Goal: Browse casually

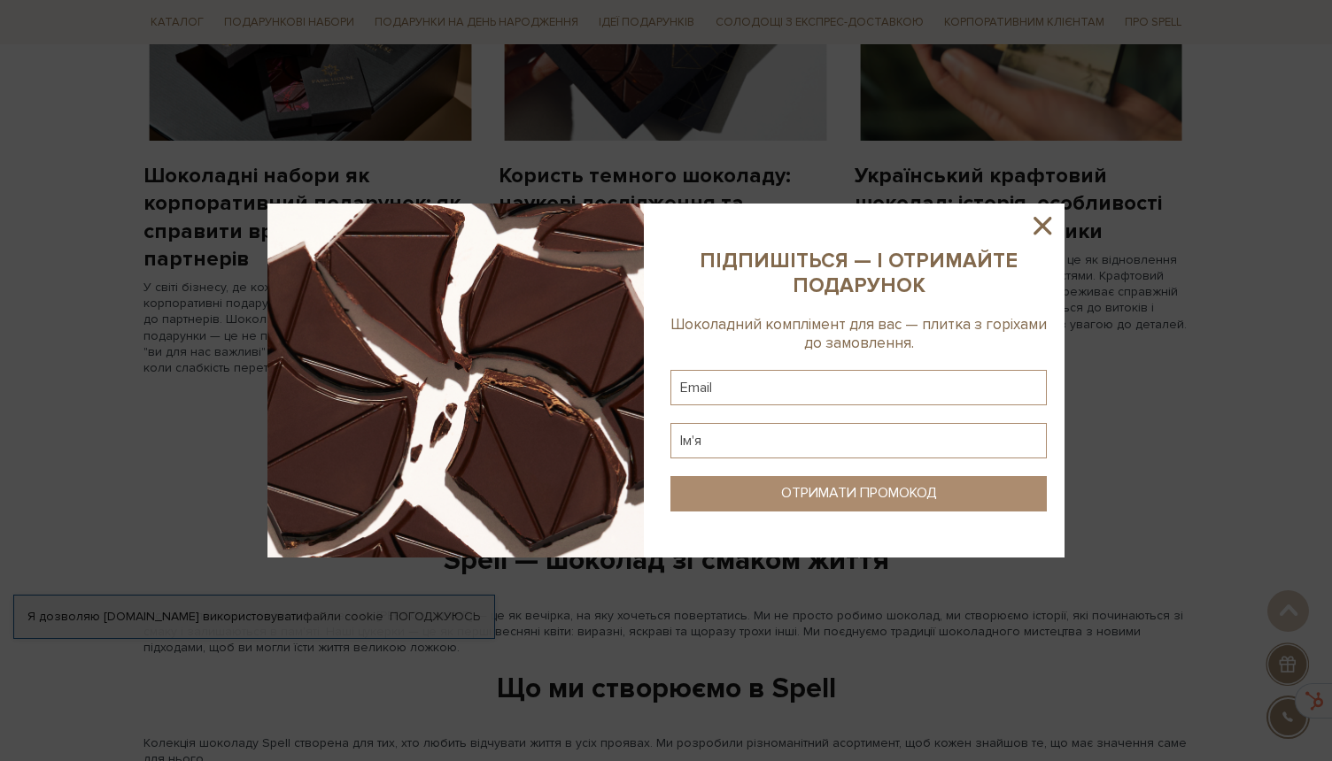
scroll to position [1830, 0]
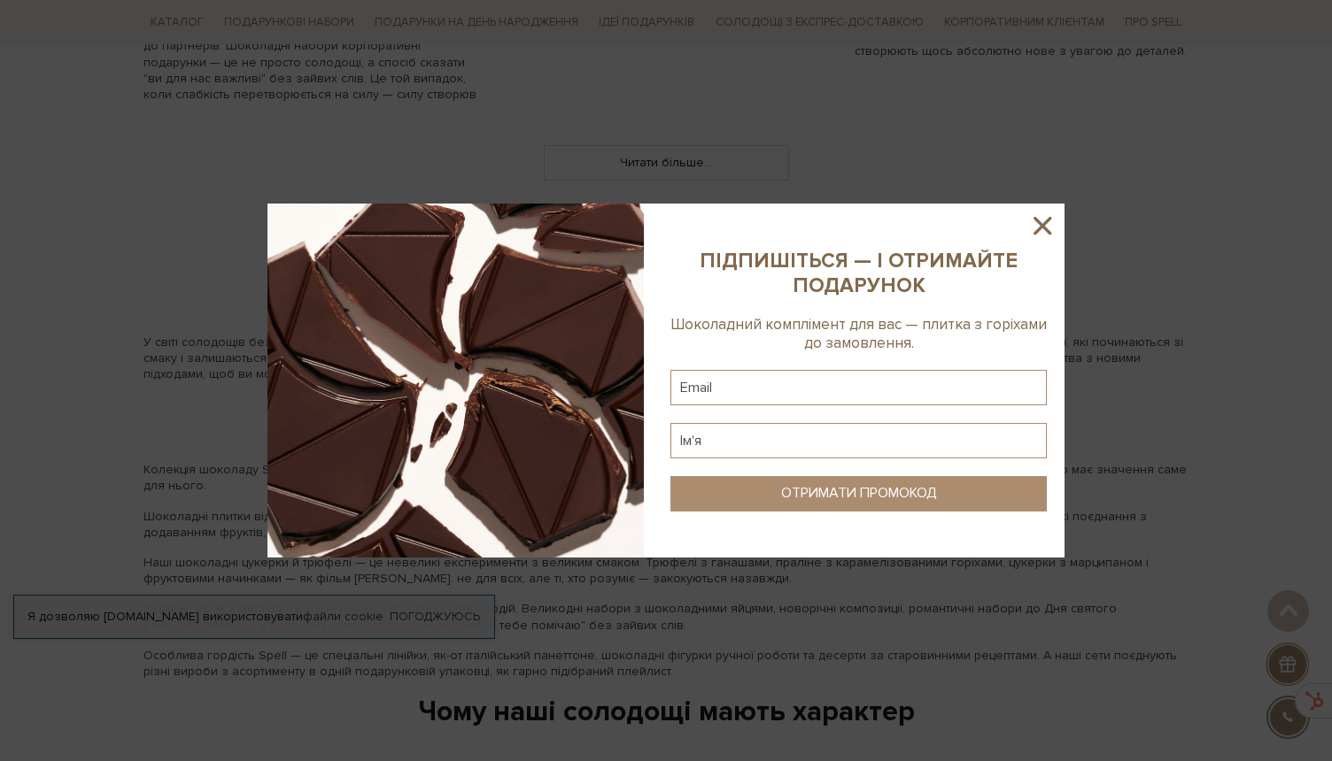
click at [1054, 227] on icon at bounding box center [1042, 226] width 30 height 30
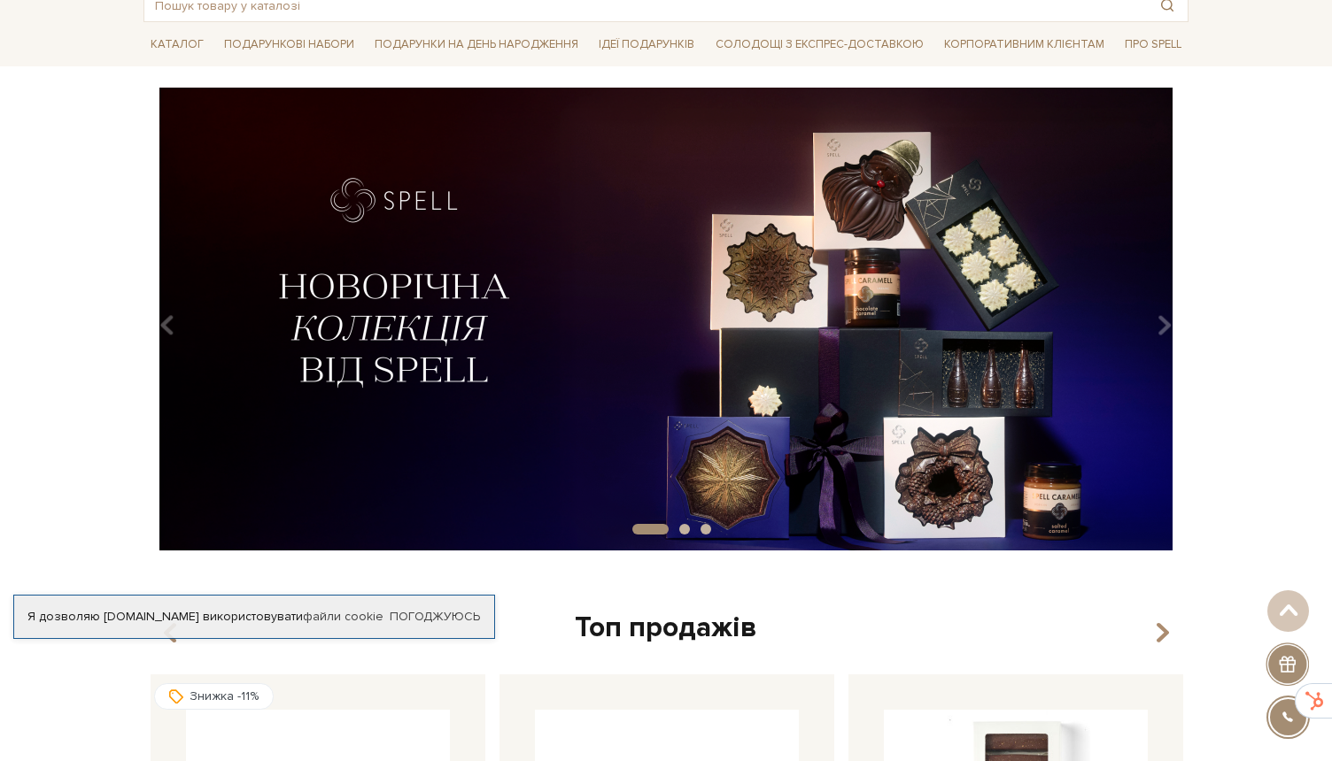
scroll to position [0, 0]
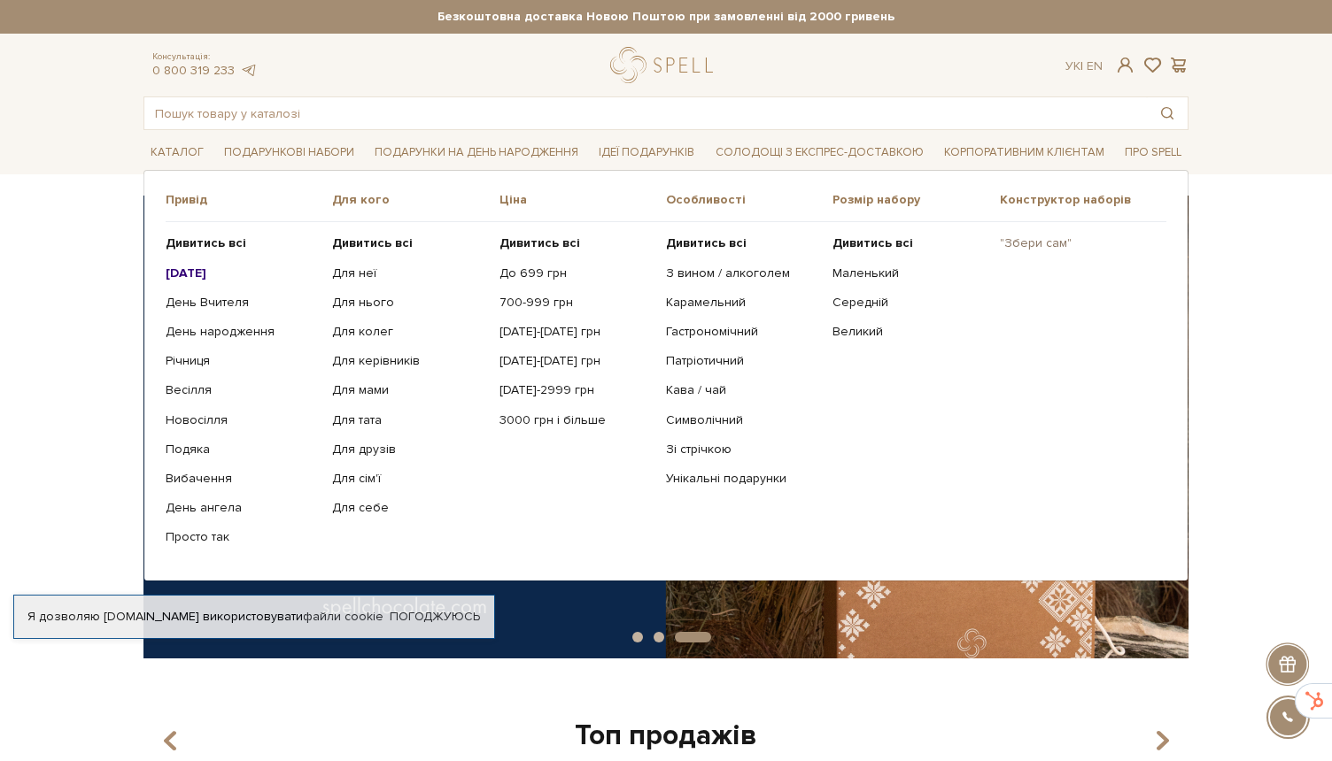
click at [1037, 241] on link ""Збери сам"" at bounding box center [1076, 243] width 153 height 16
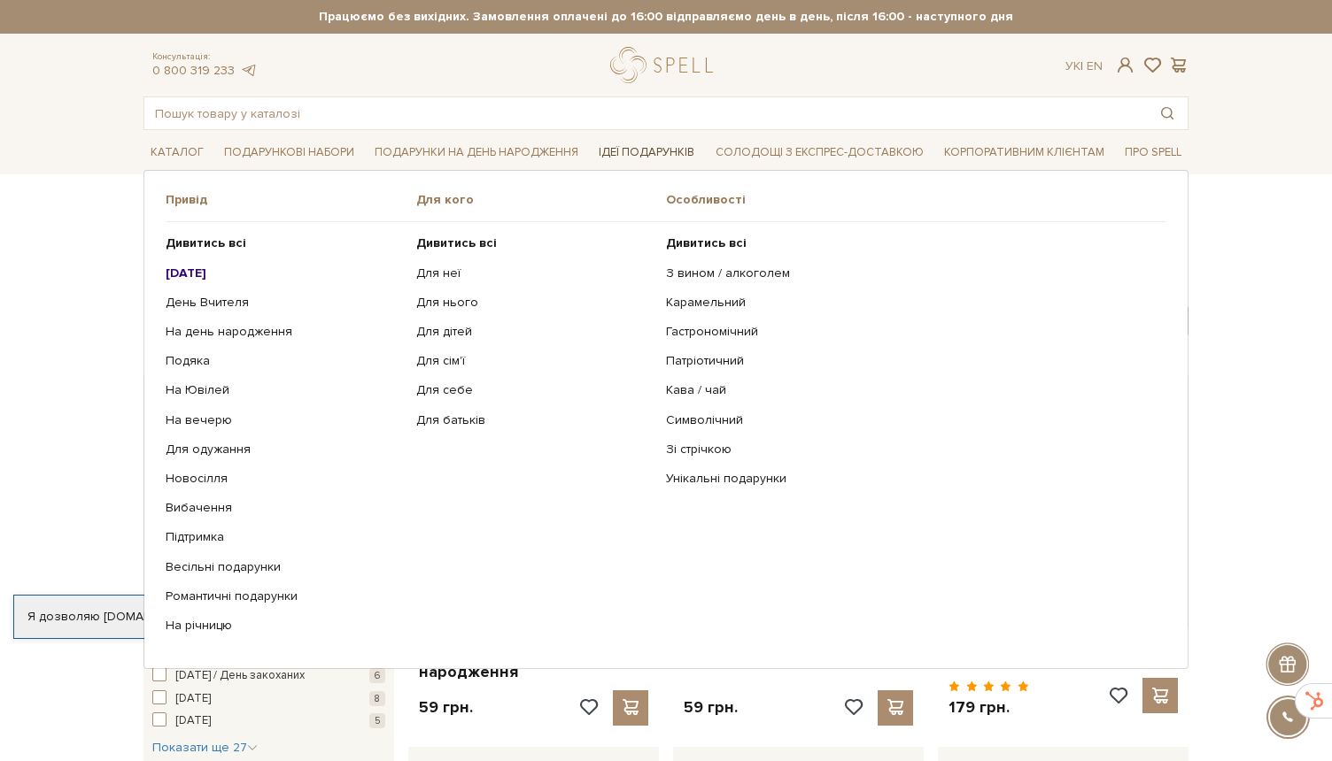
click at [619, 146] on link "Ідеї подарунків" at bounding box center [646, 152] width 110 height 27
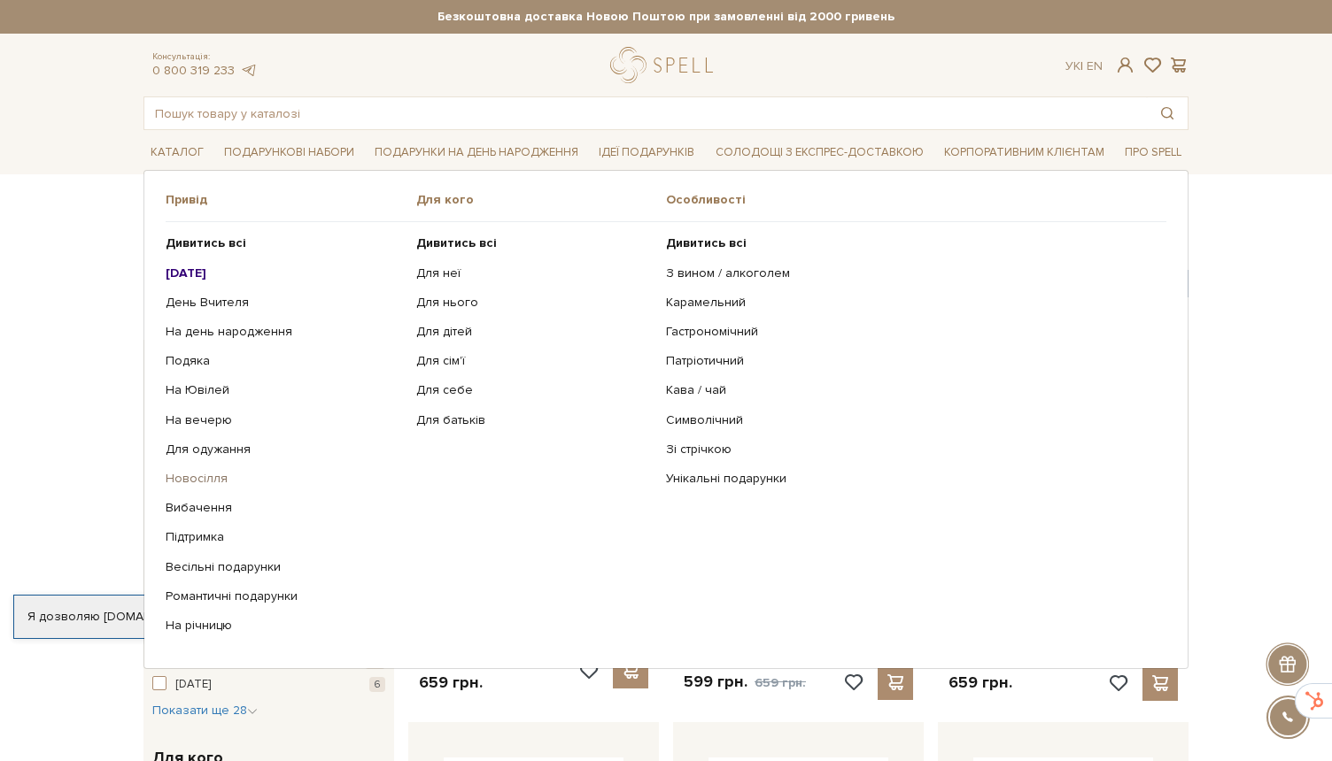
click at [201, 472] on link "Новосілля" at bounding box center [284, 479] width 237 height 16
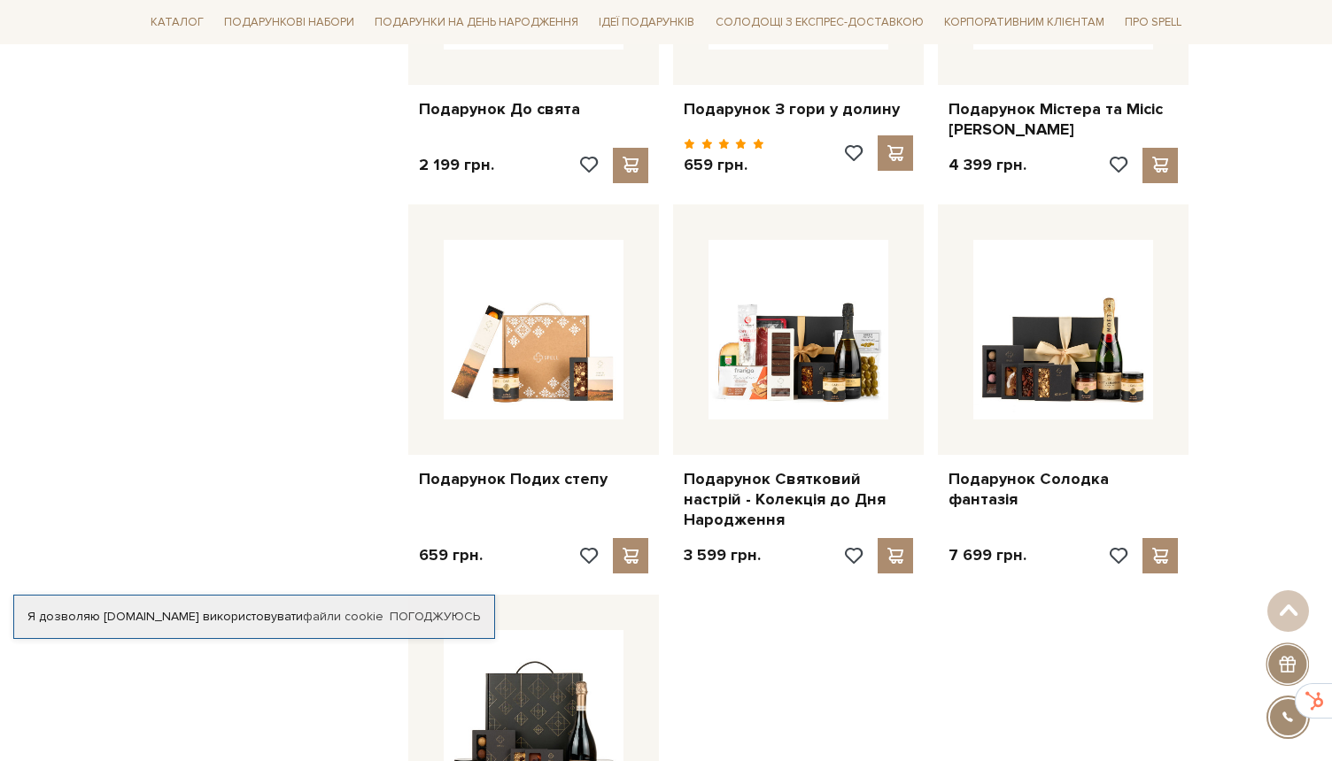
scroll to position [1590, 0]
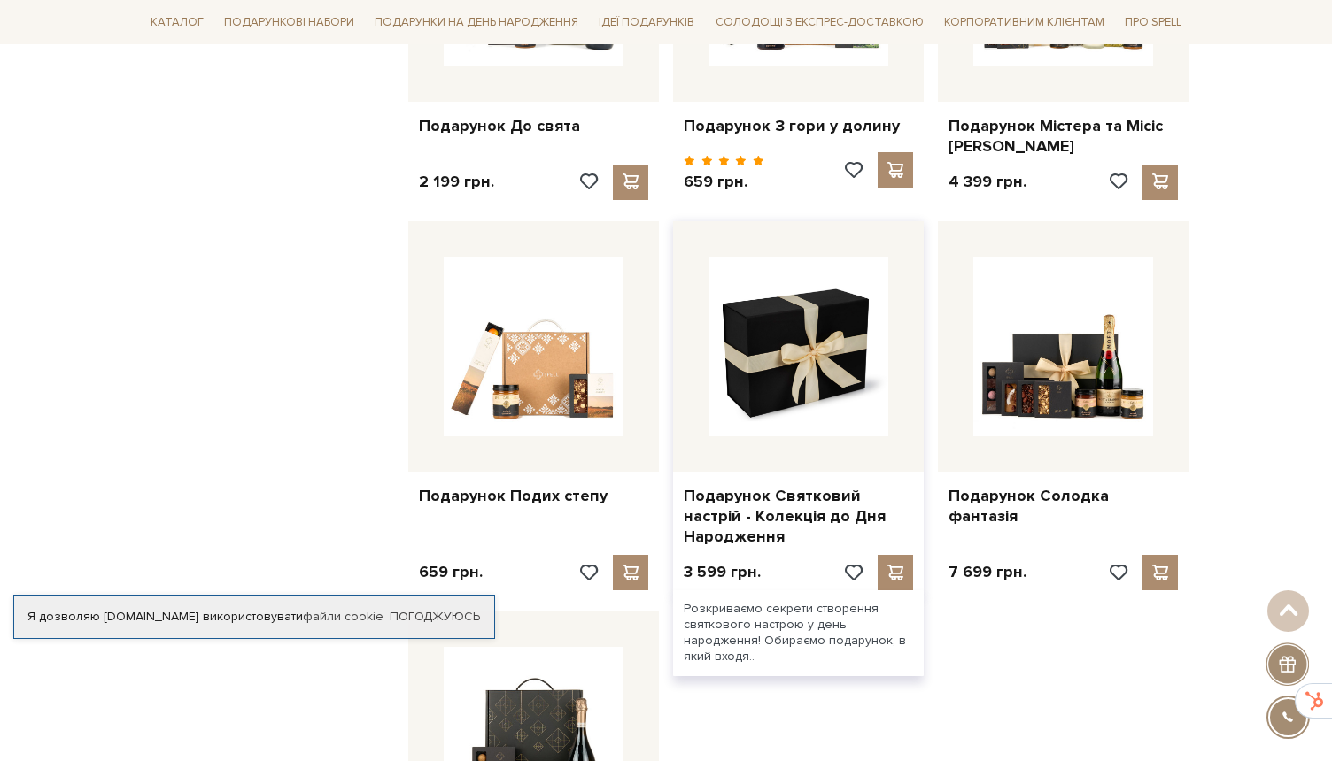
click at [821, 414] on img at bounding box center [798, 347] width 180 height 180
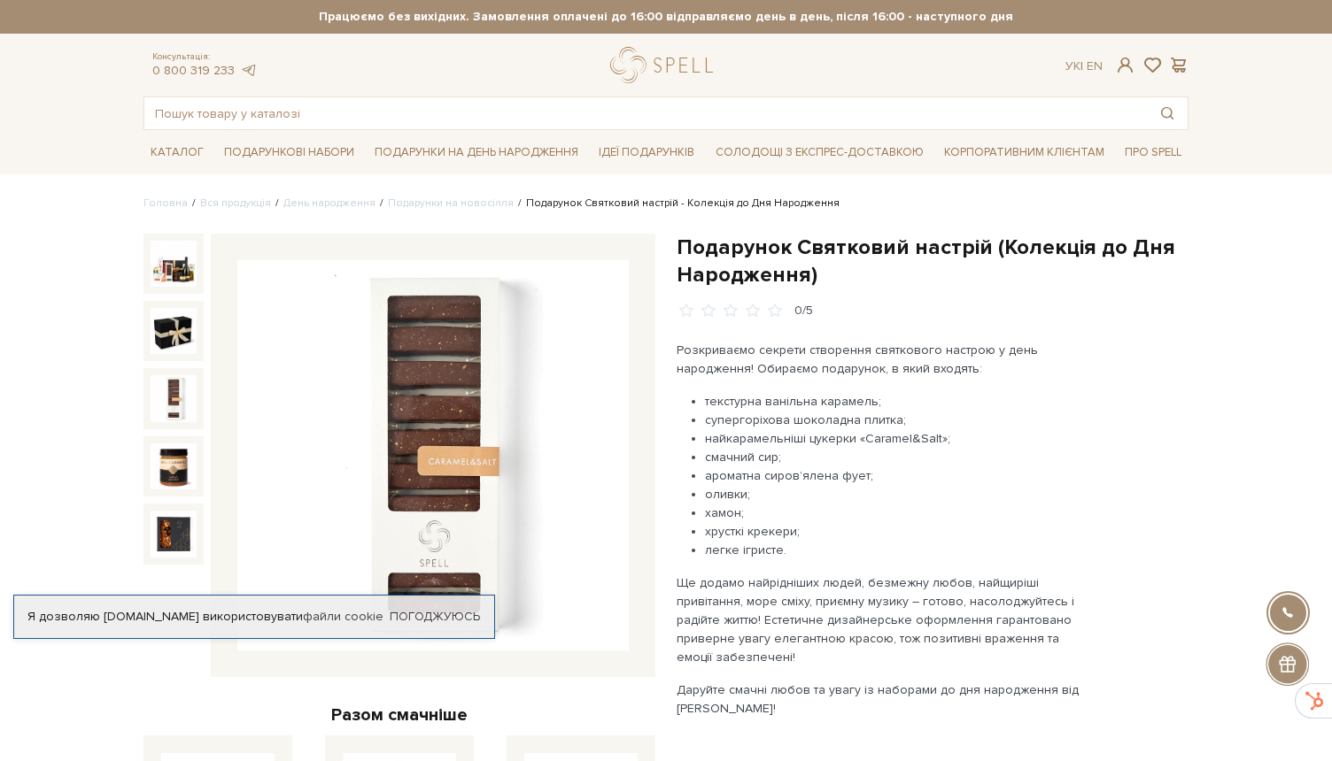
click at [165, 404] on img at bounding box center [174, 398] width 46 height 46
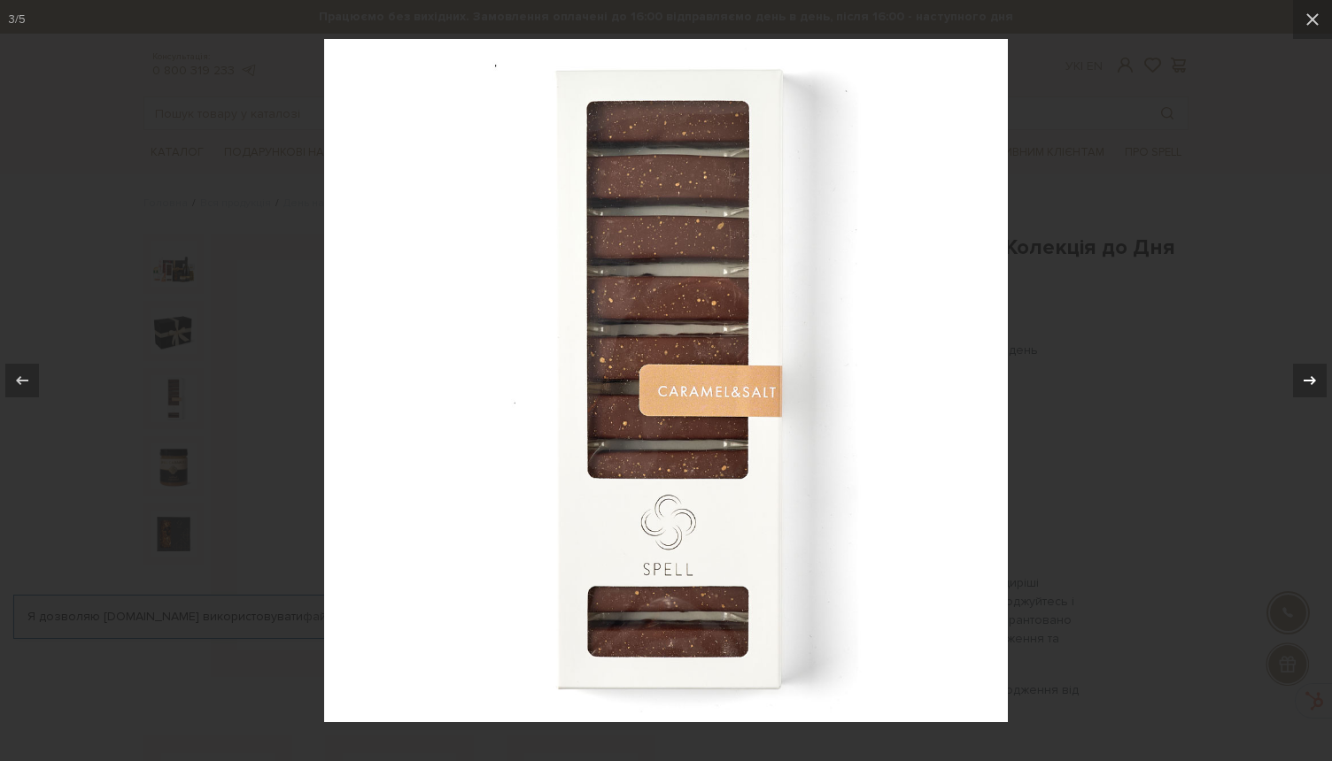
click at [1301, 382] on icon at bounding box center [1309, 380] width 21 height 21
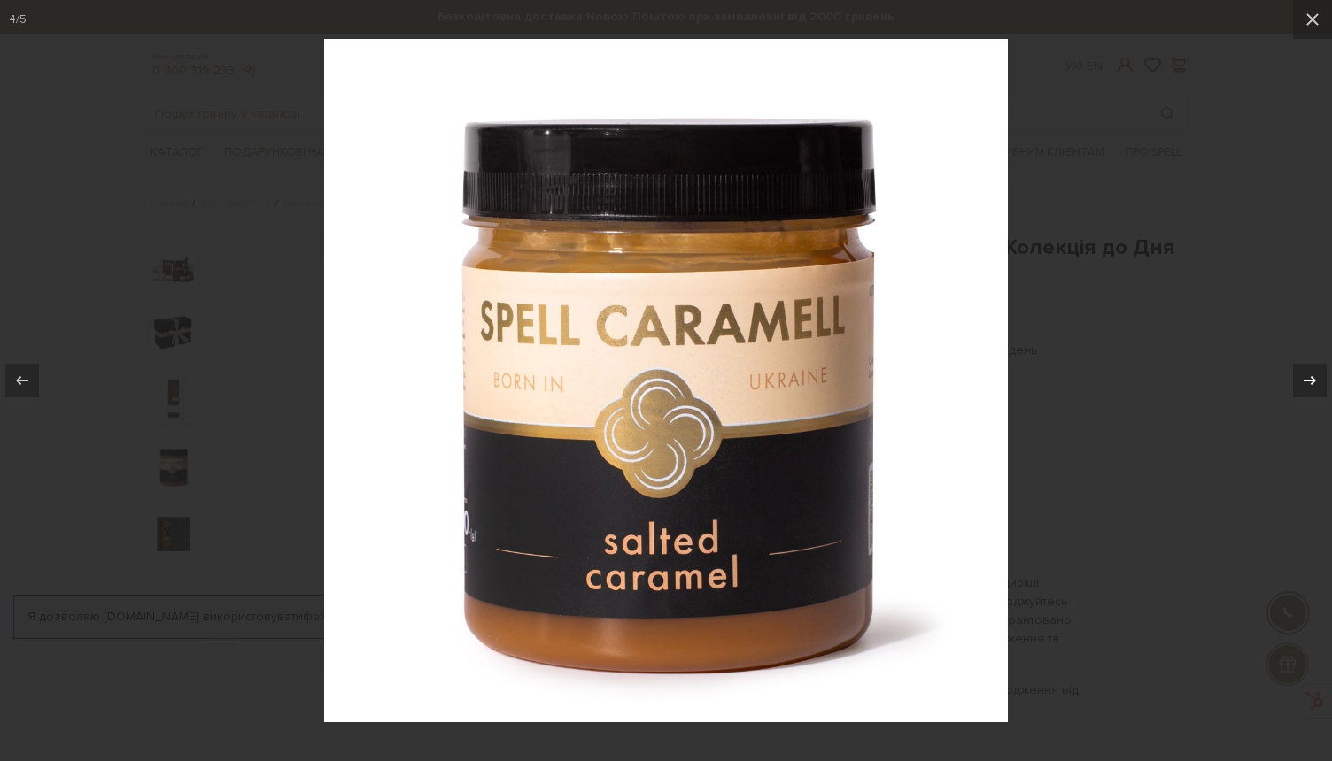
click at [1302, 382] on icon at bounding box center [1309, 380] width 21 height 21
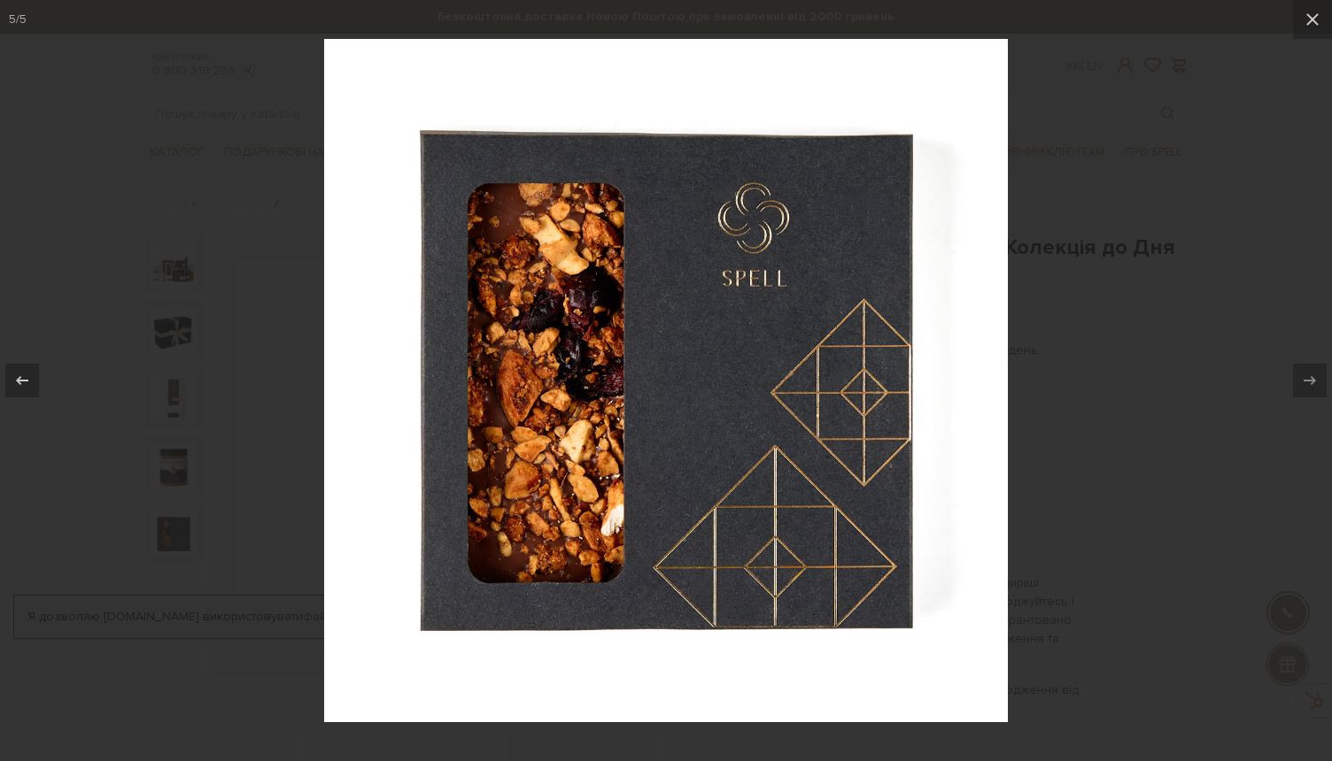
click at [1159, 443] on div at bounding box center [666, 380] width 1332 height 761
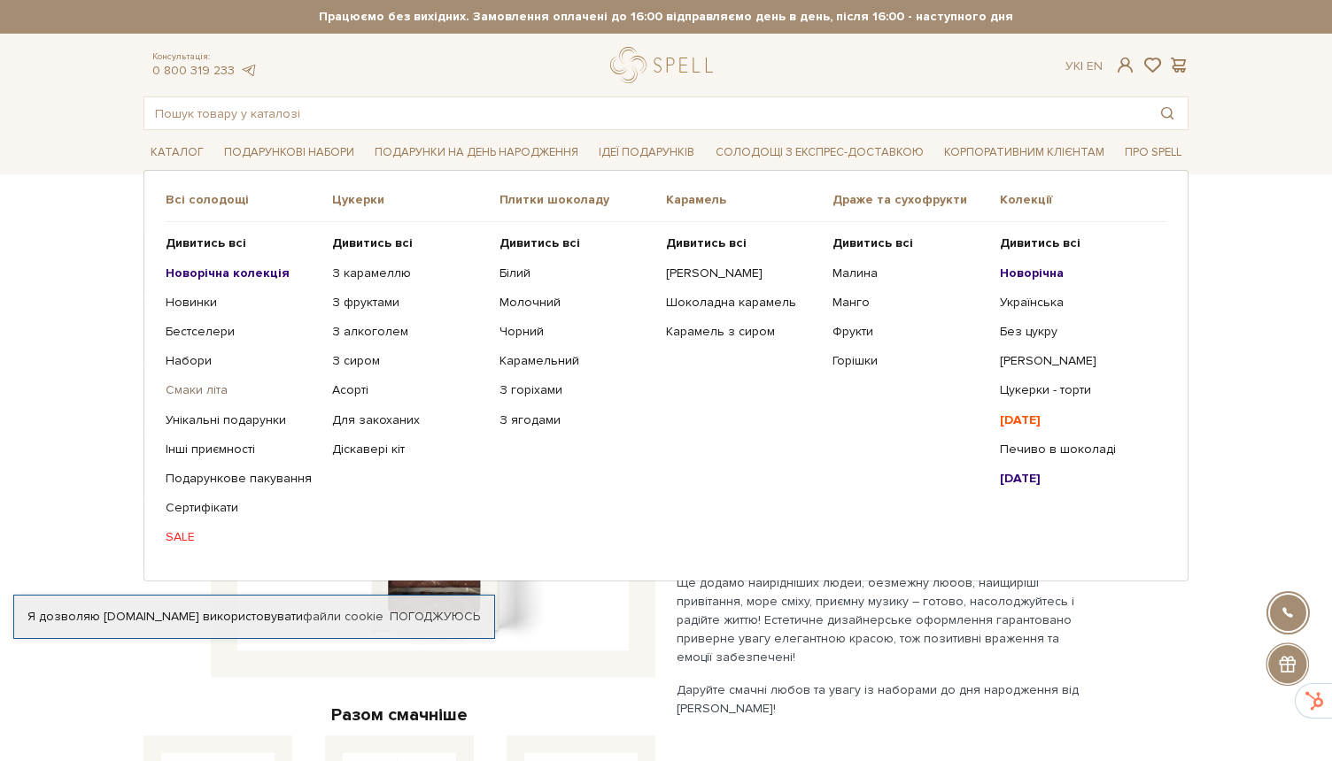
click at [211, 389] on link "Смаки літа" at bounding box center [242, 390] width 153 height 16
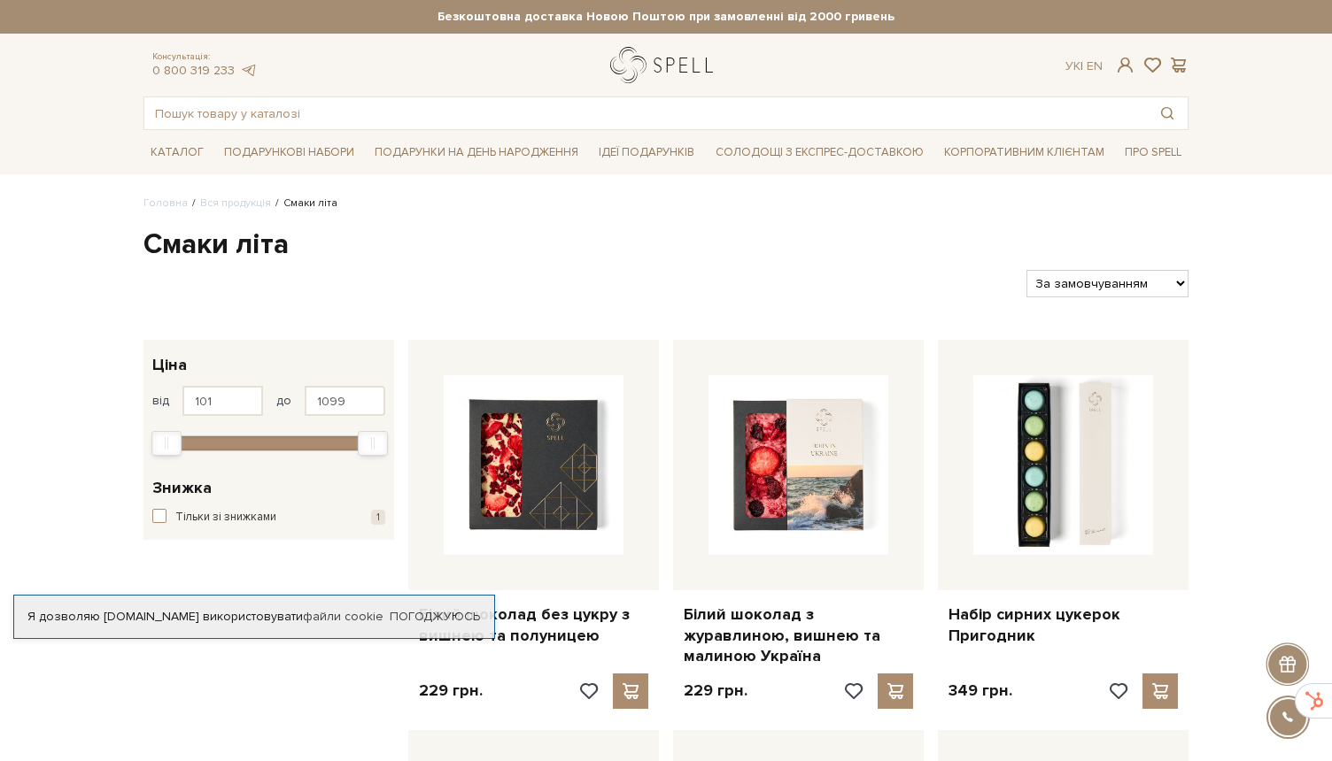
click at [677, 71] on link "logo" at bounding box center [665, 65] width 111 height 36
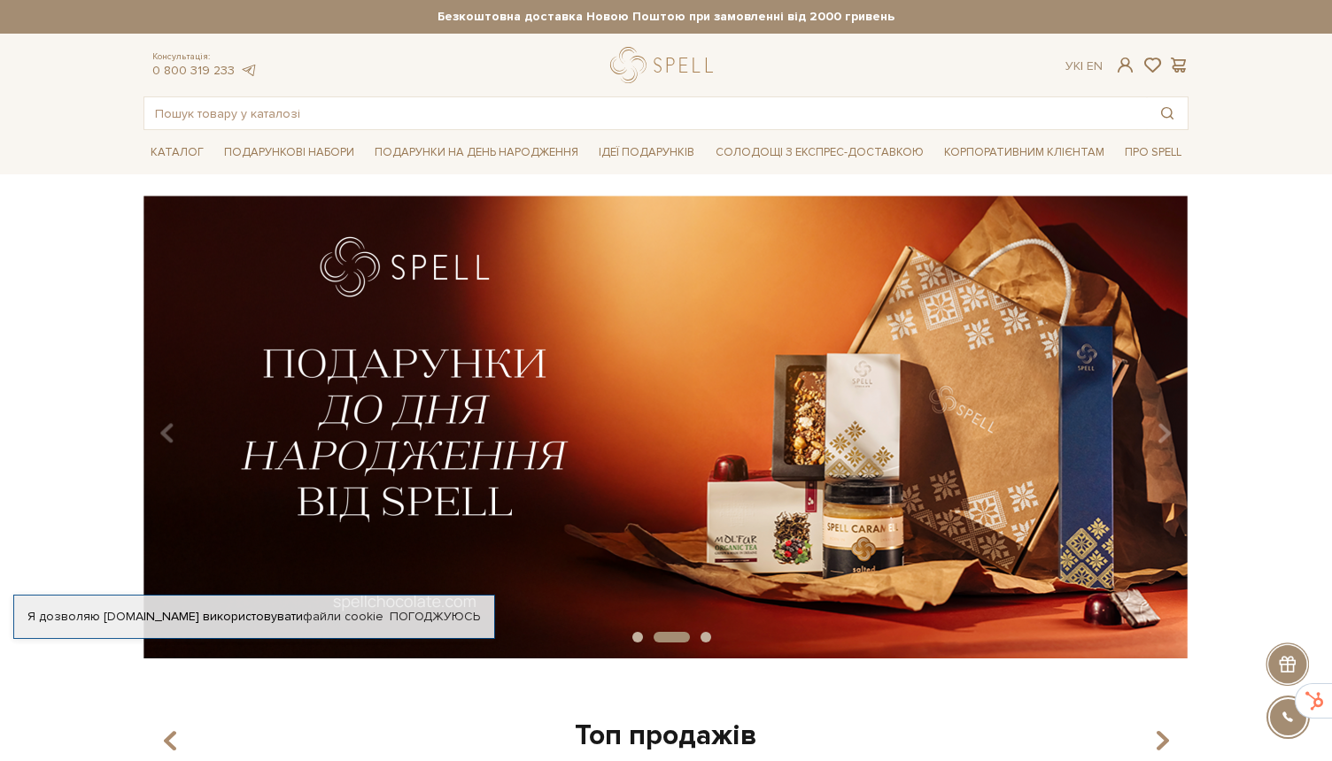
click at [1155, 410] on img at bounding box center [665, 427] width 1045 height 463
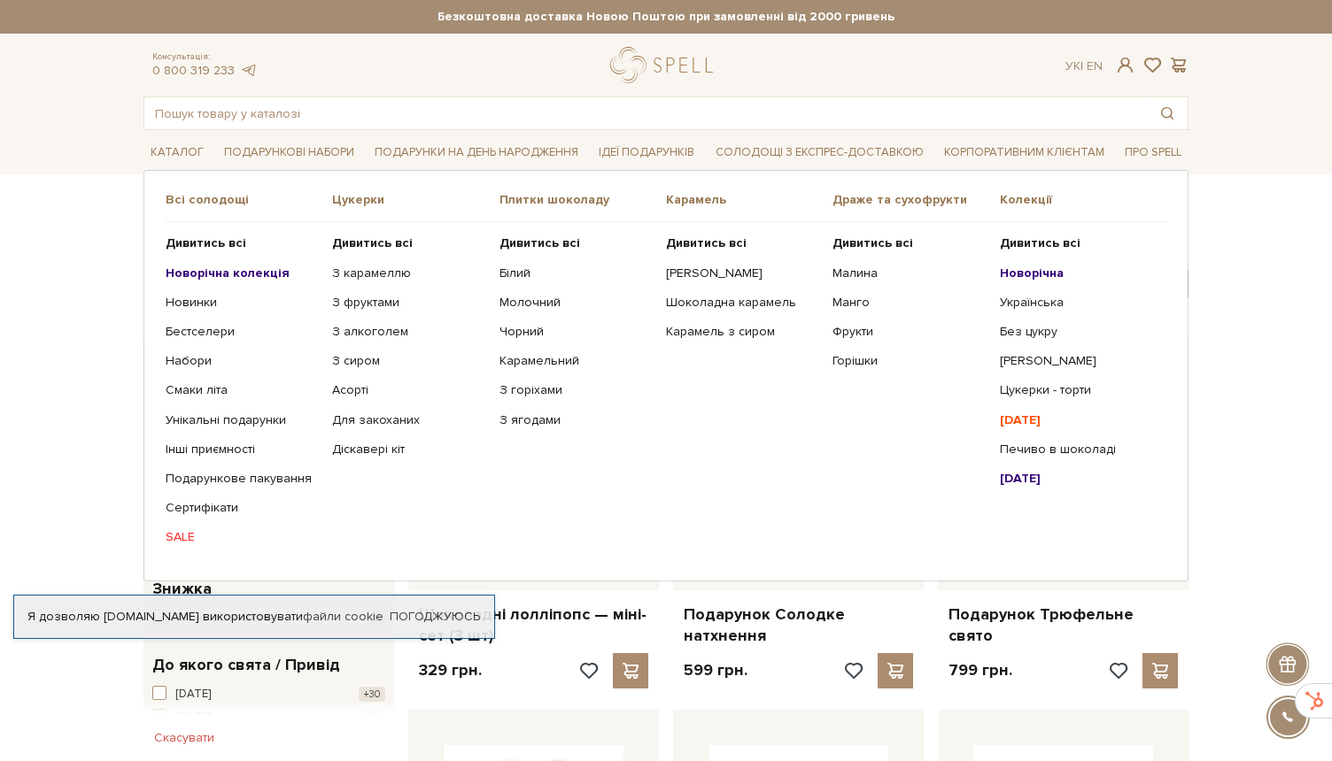
click at [202, 270] on b "Новорічна колекція" at bounding box center [228, 273] width 124 height 15
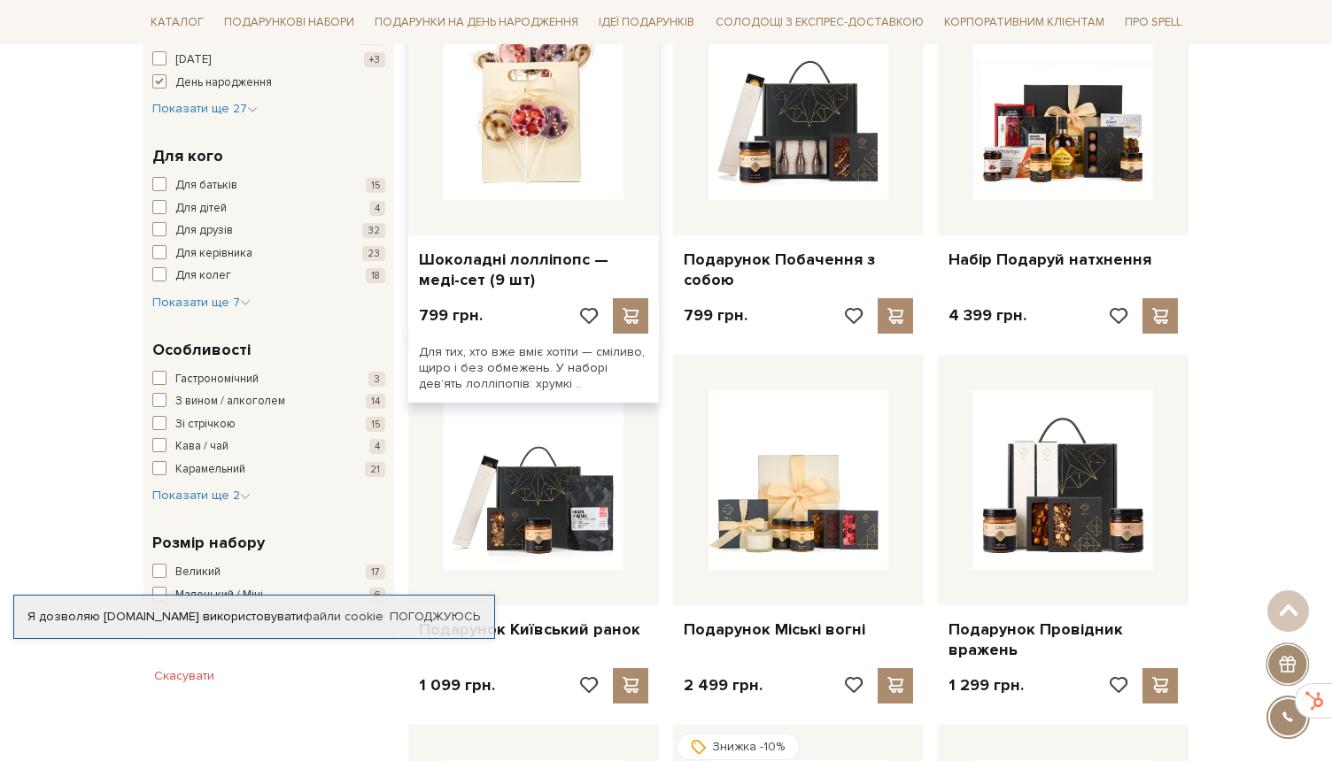
scroll to position [840, 0]
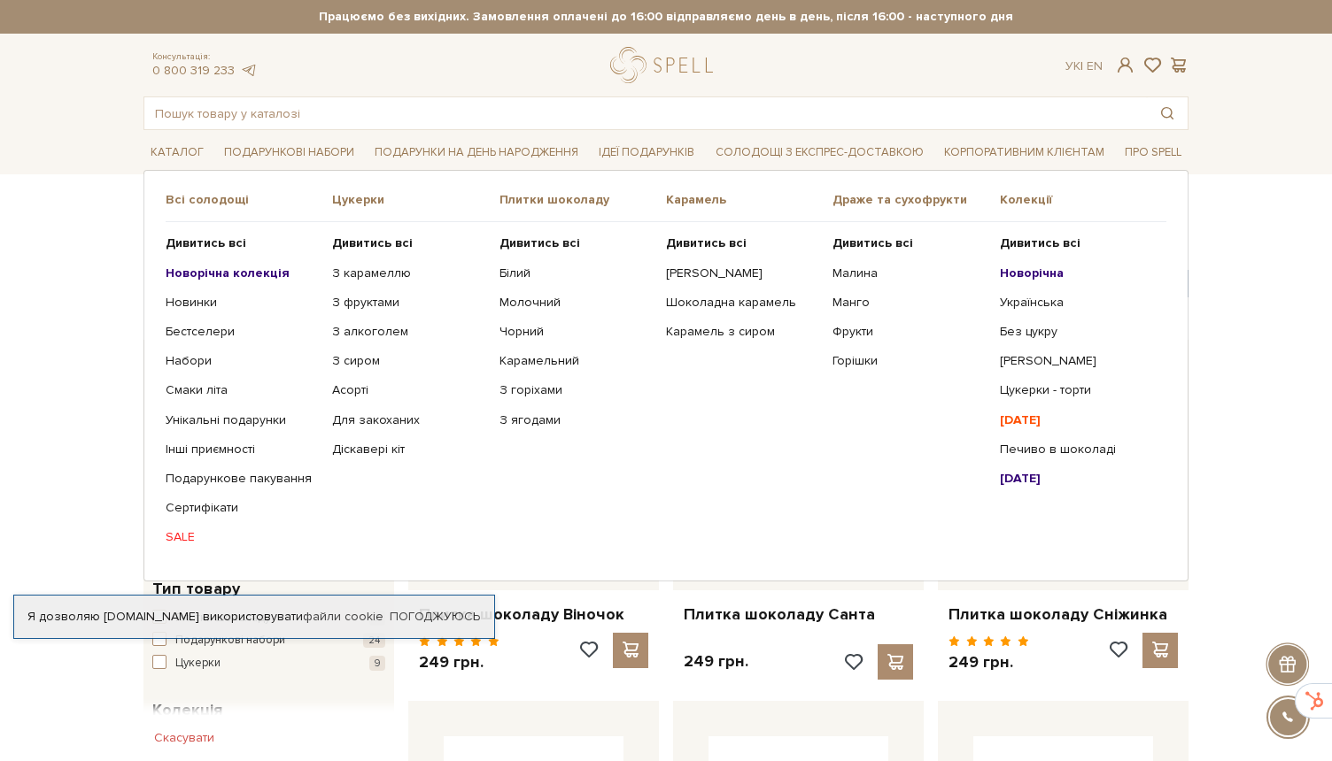
click at [1016, 420] on b "[DATE]" at bounding box center [1020, 420] width 41 height 15
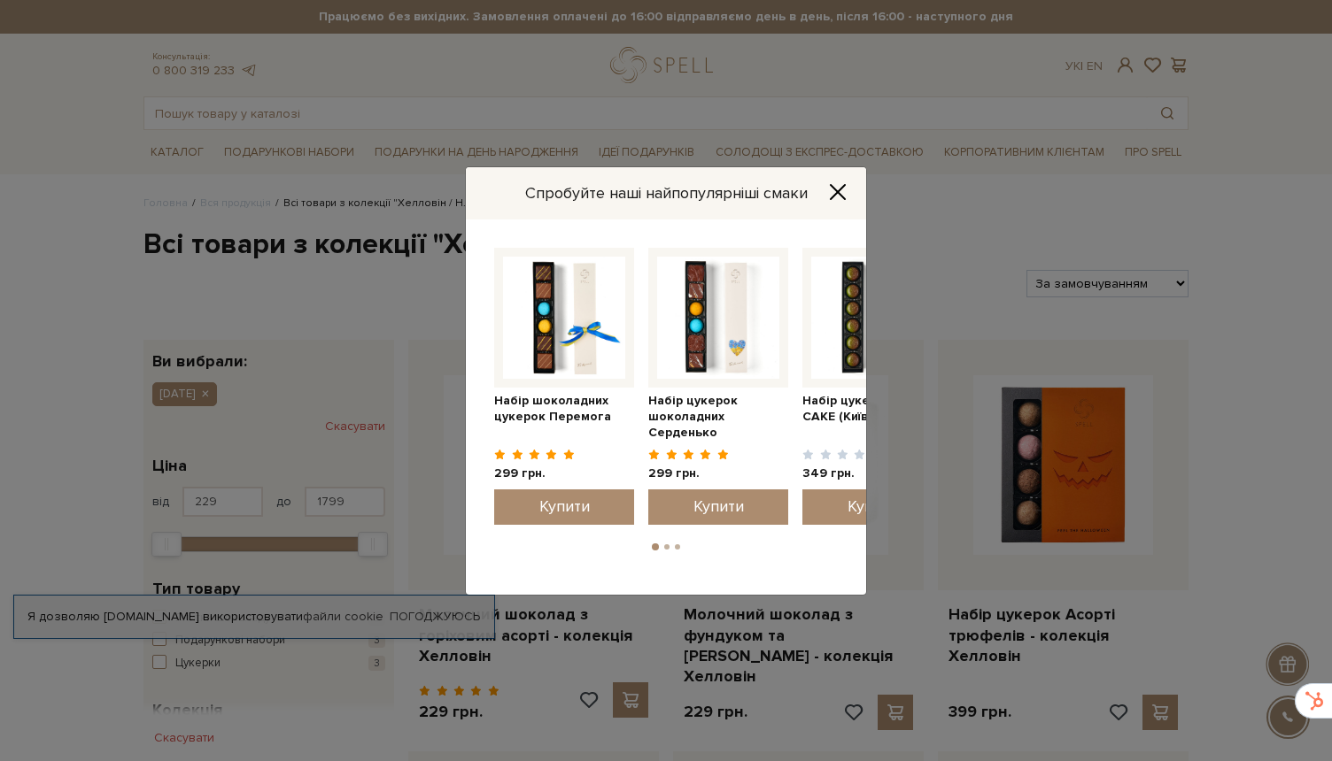
click at [843, 187] on icon "Close" at bounding box center [837, 191] width 14 height 14
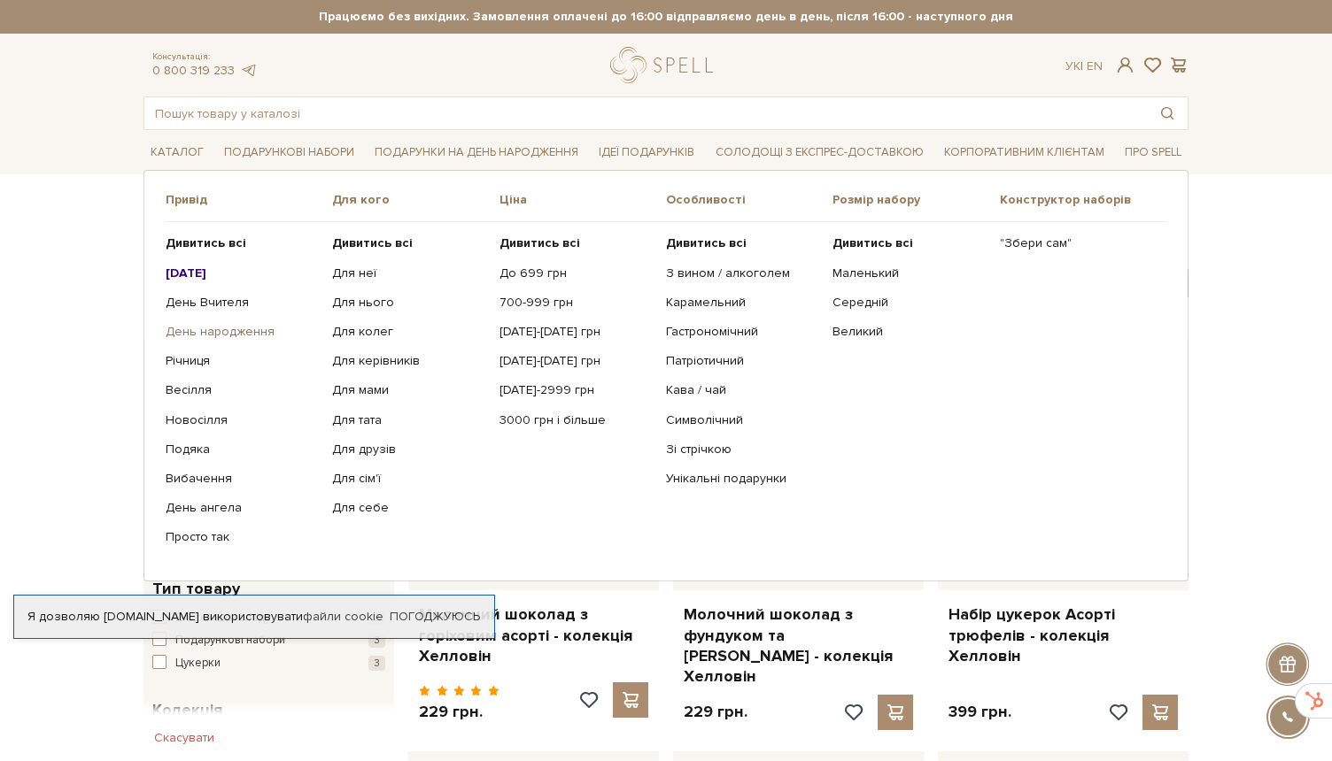
click at [194, 336] on link "День народження" at bounding box center [242, 332] width 153 height 16
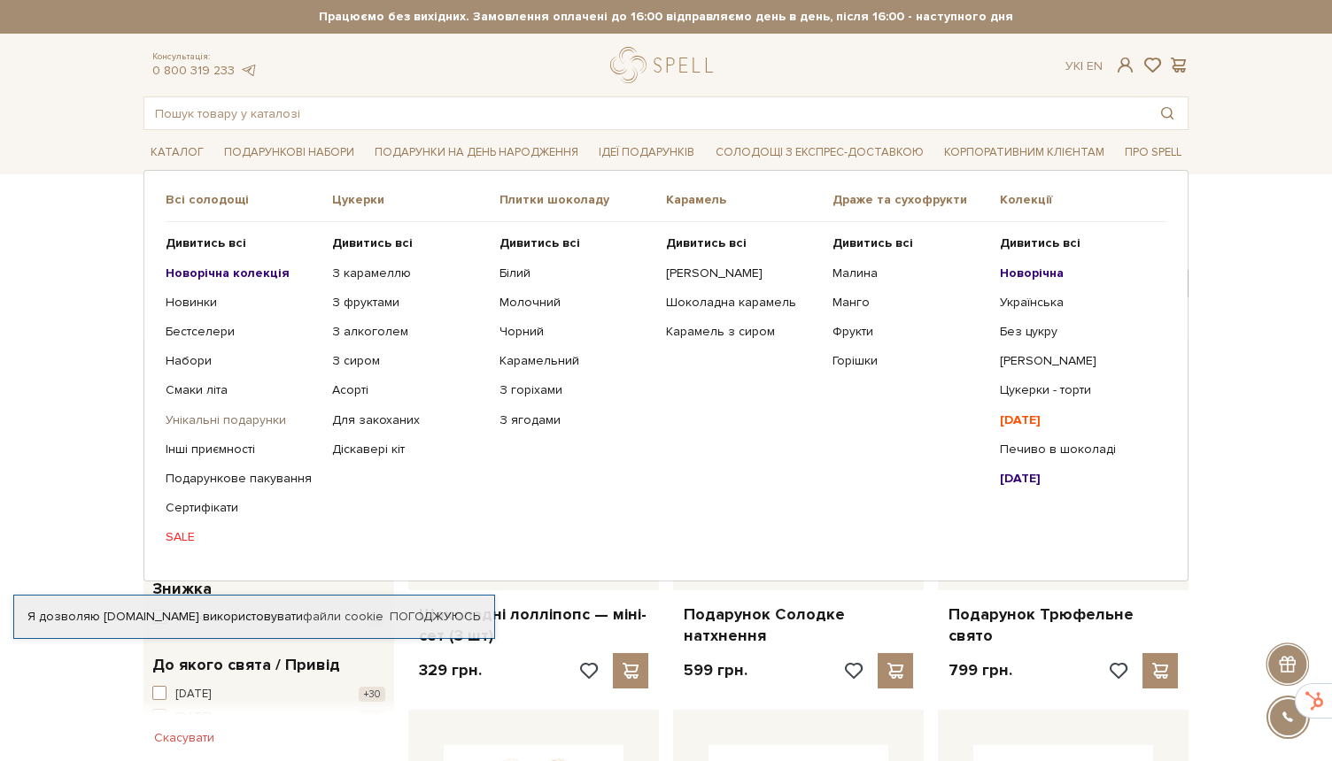
click at [194, 416] on link "Унікальні подарунки" at bounding box center [242, 421] width 153 height 16
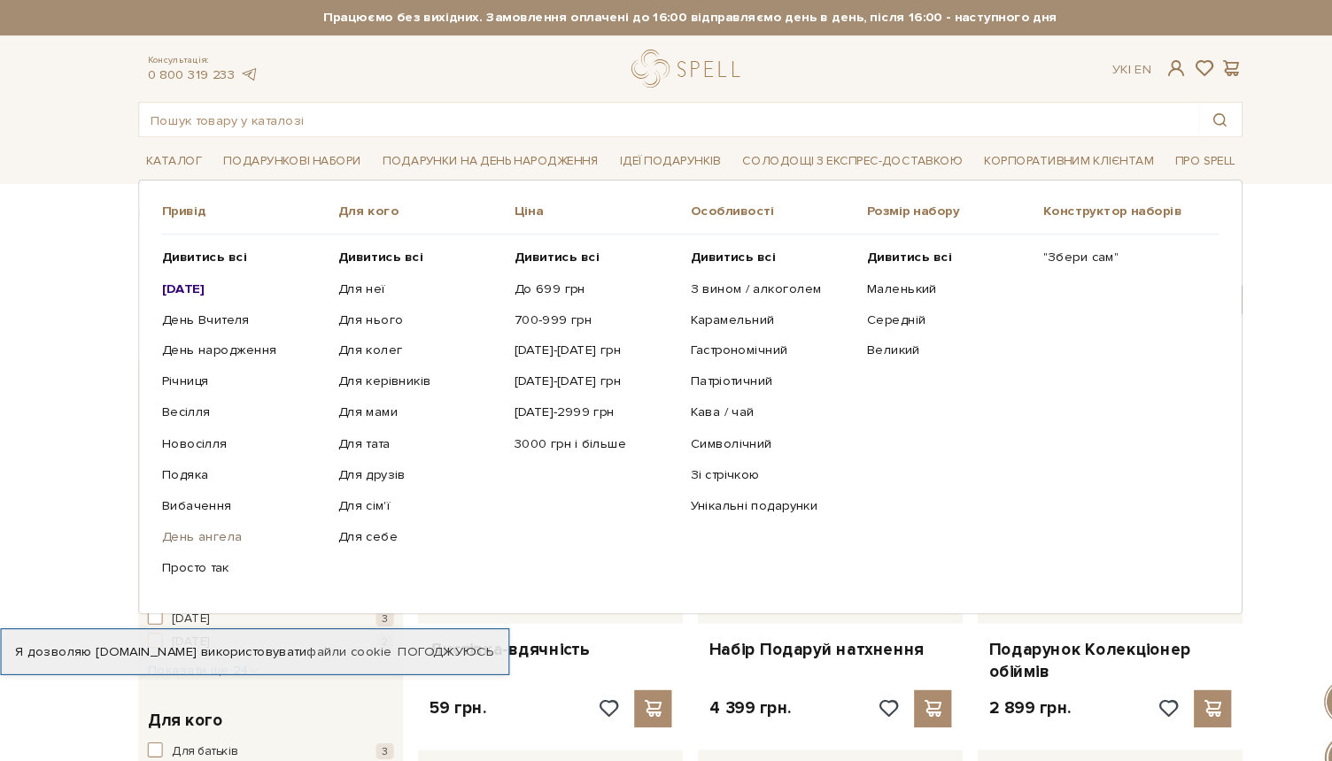
click at [204, 510] on link "День ангела" at bounding box center [242, 508] width 153 height 16
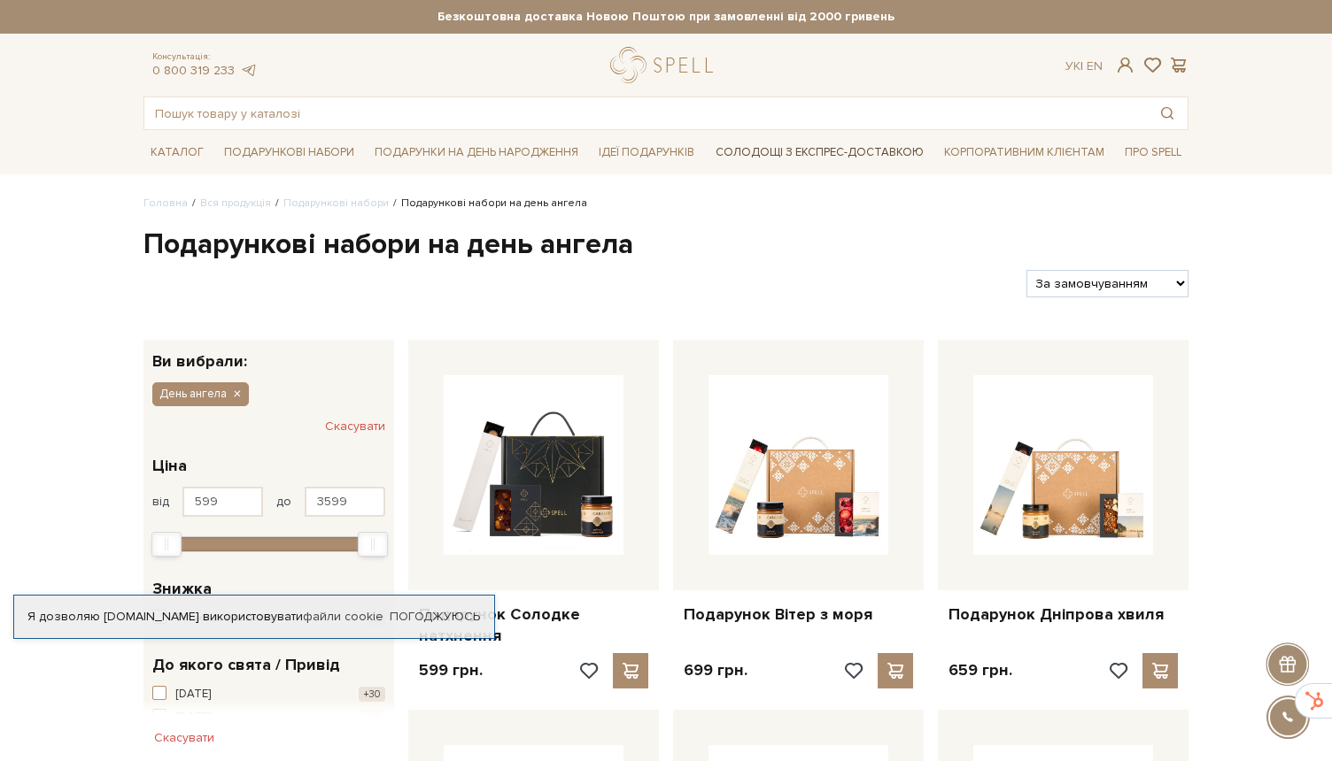
click at [840, 143] on link "Солодощі з експрес-доставкою" at bounding box center [819, 152] width 222 height 30
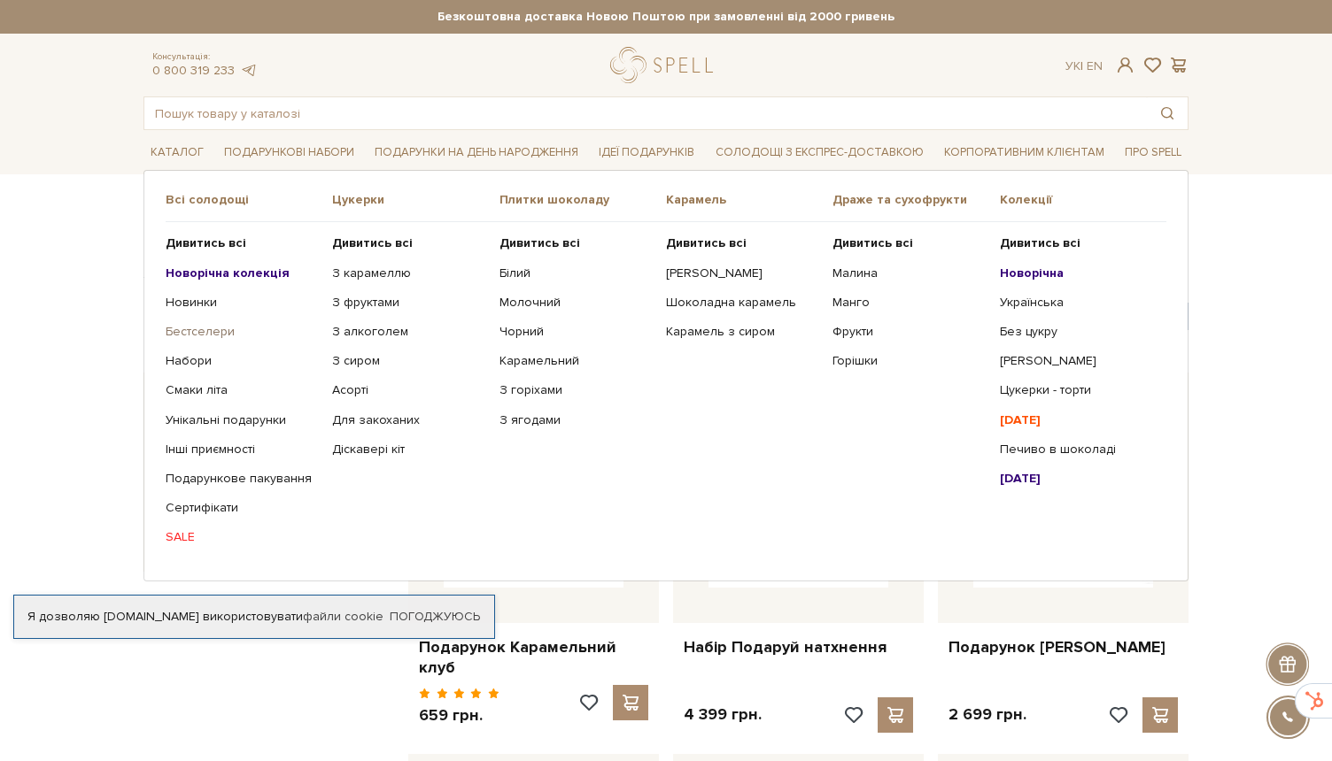
click at [193, 338] on link "Бестселери" at bounding box center [242, 332] width 153 height 16
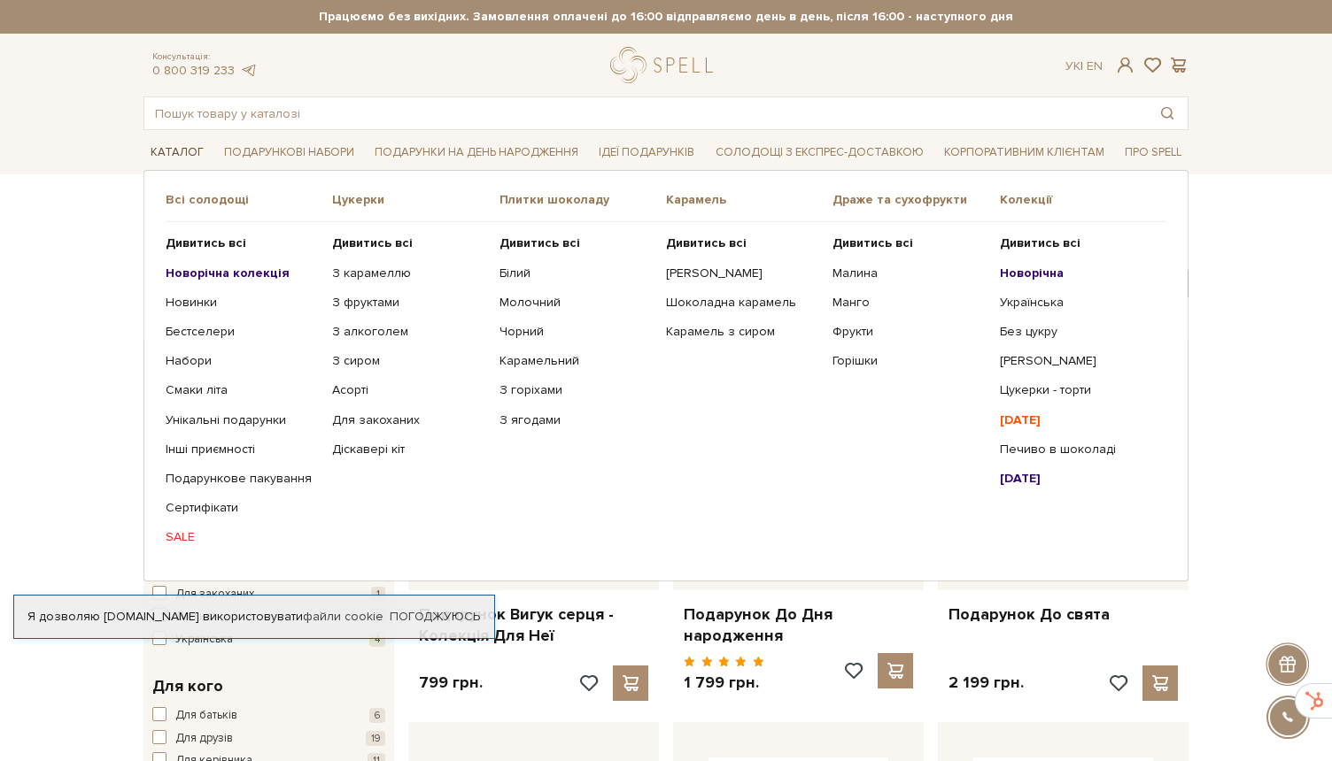
click at [176, 152] on link "Каталог" at bounding box center [176, 152] width 67 height 27
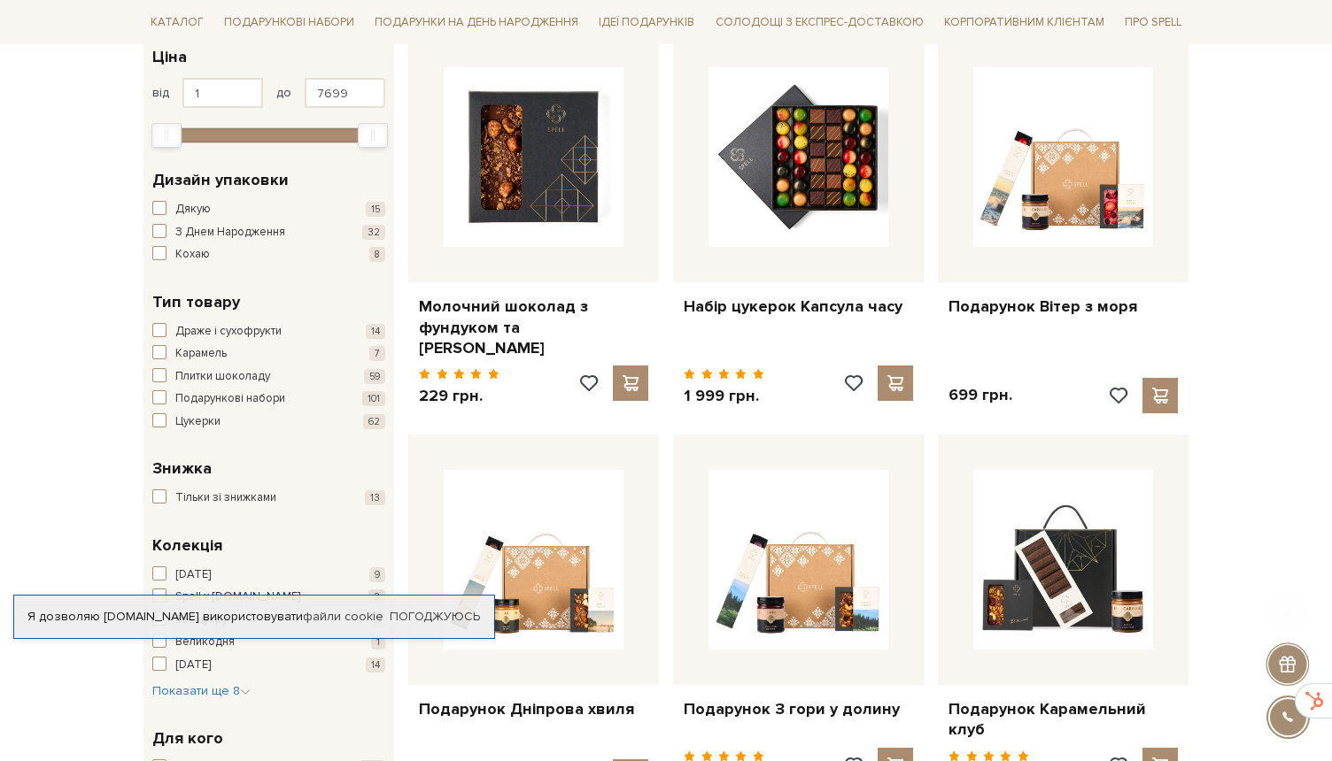
scroll to position [505, 0]
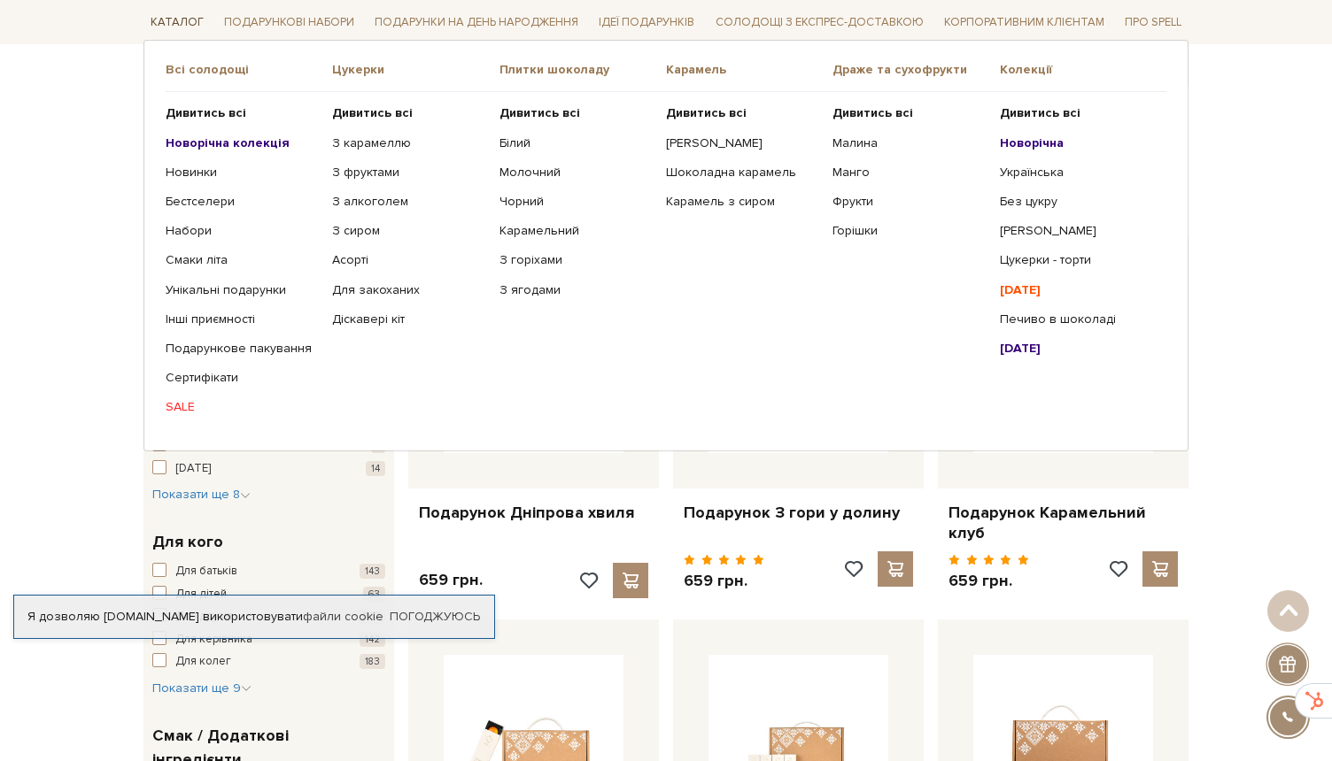
click at [162, 9] on link "Каталог" at bounding box center [176, 22] width 67 height 27
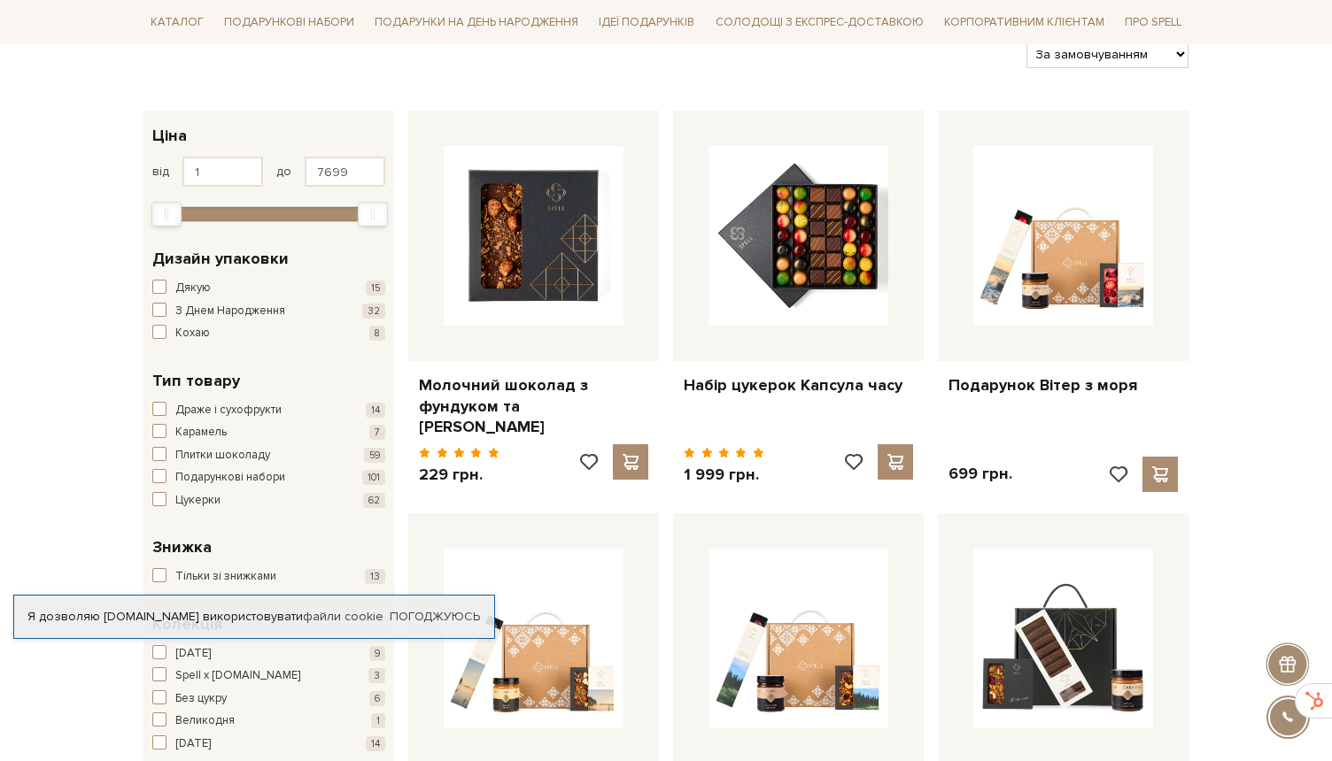
scroll to position [320, 0]
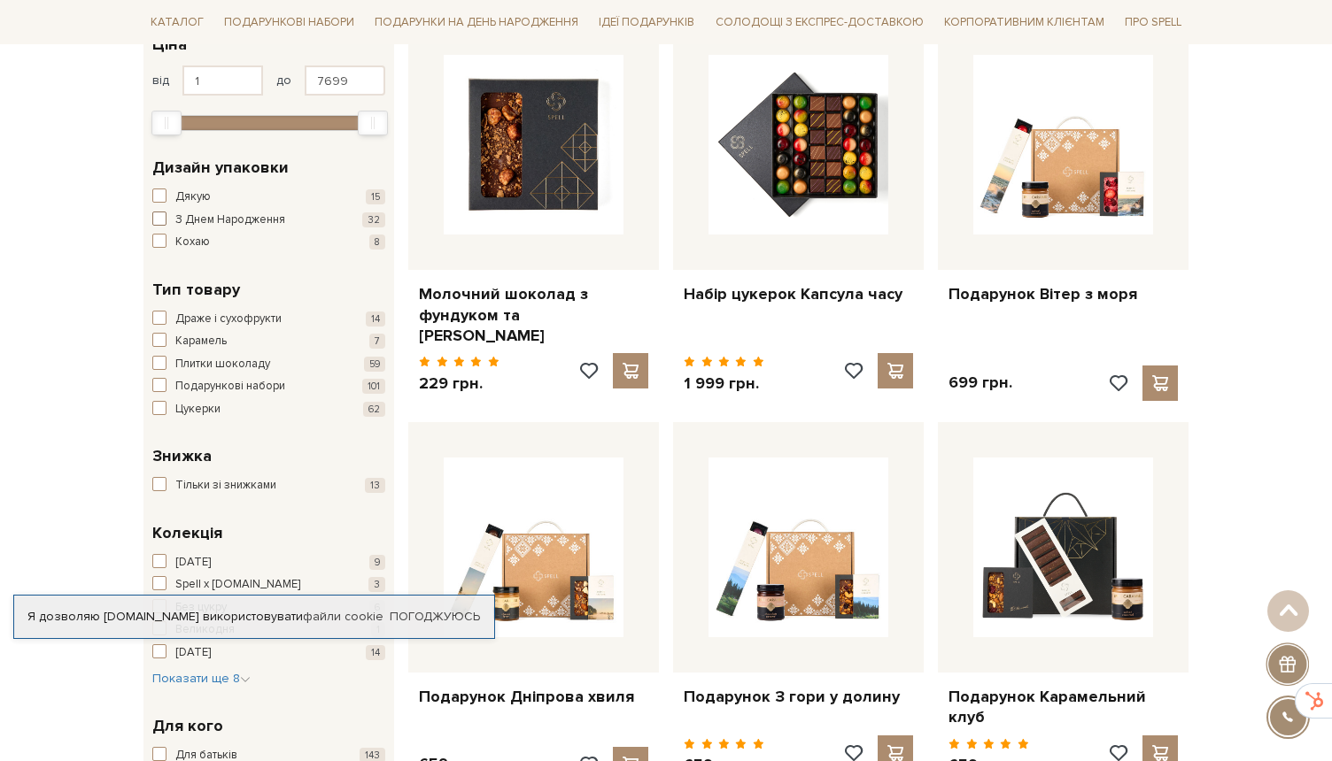
click at [157, 220] on span "button" at bounding box center [159, 219] width 14 height 14
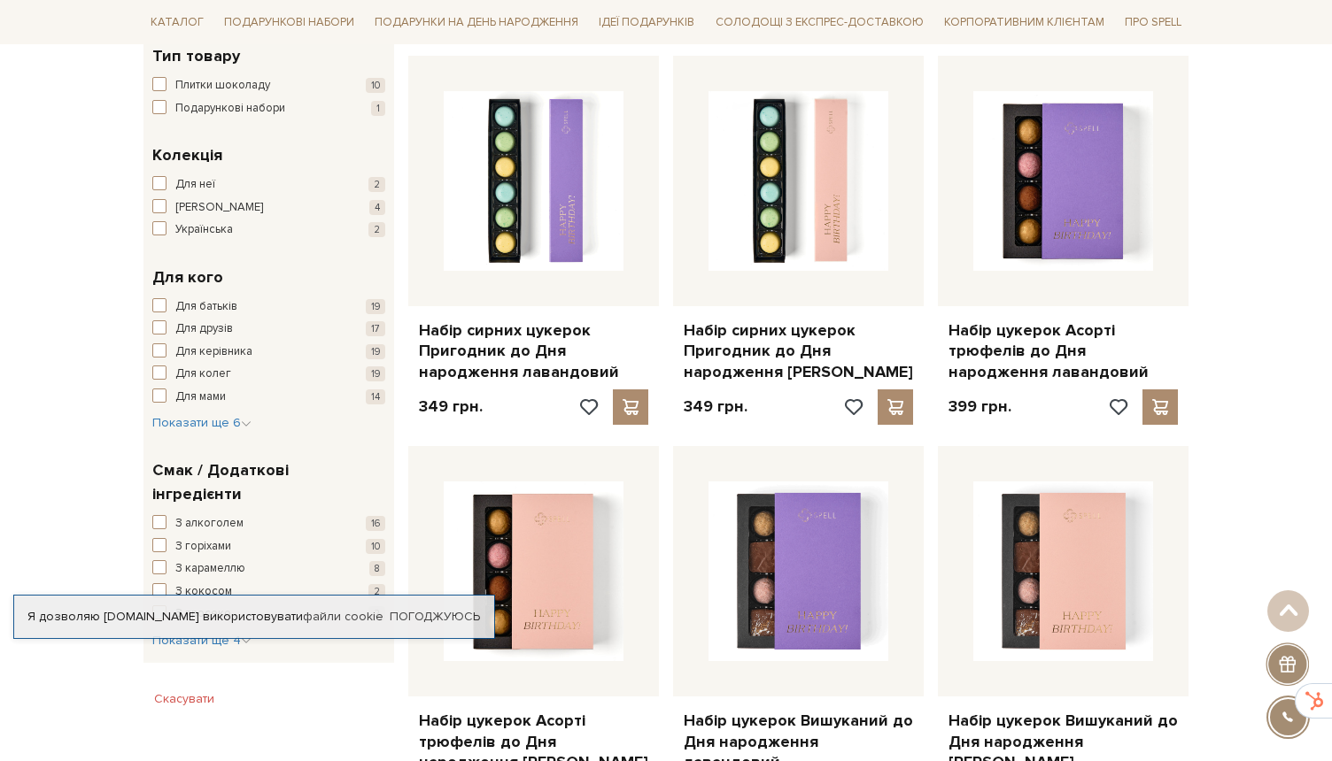
scroll to position [356, 0]
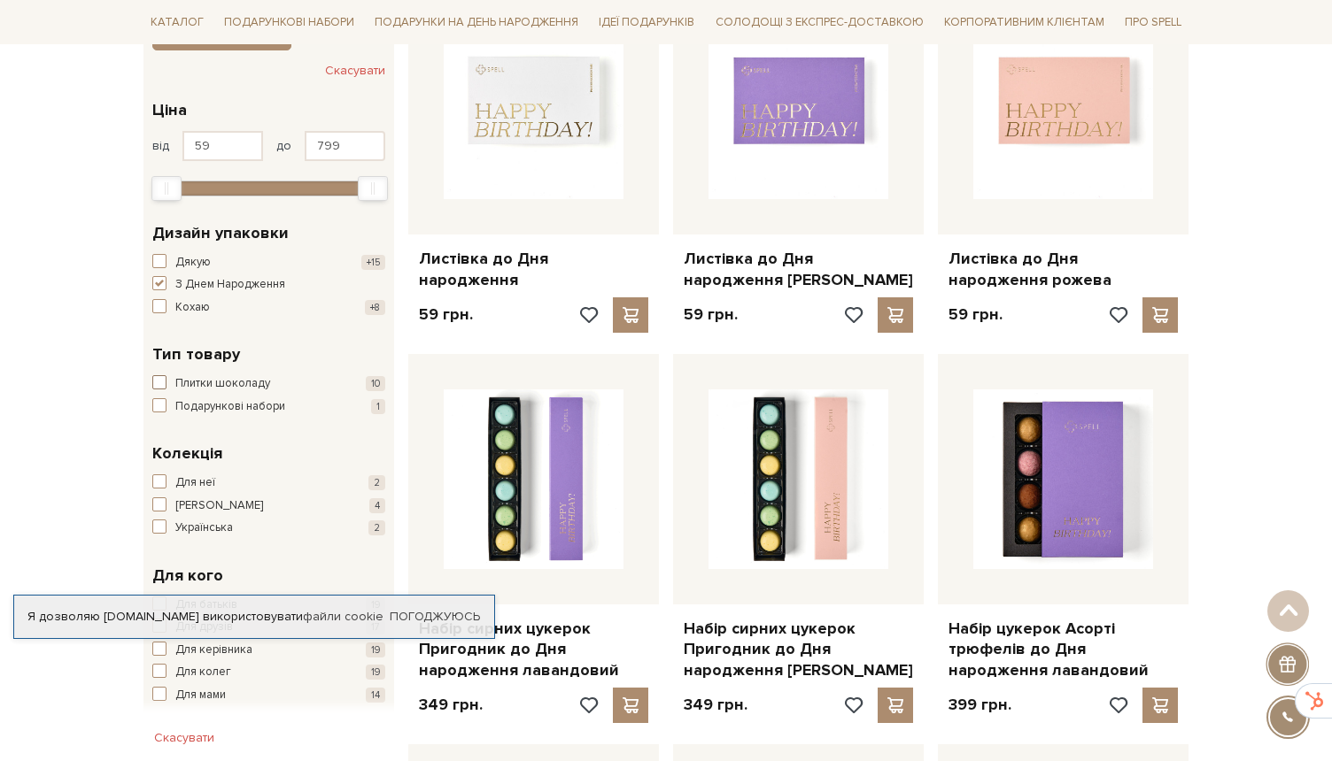
click at [162, 380] on span "button" at bounding box center [159, 382] width 14 height 14
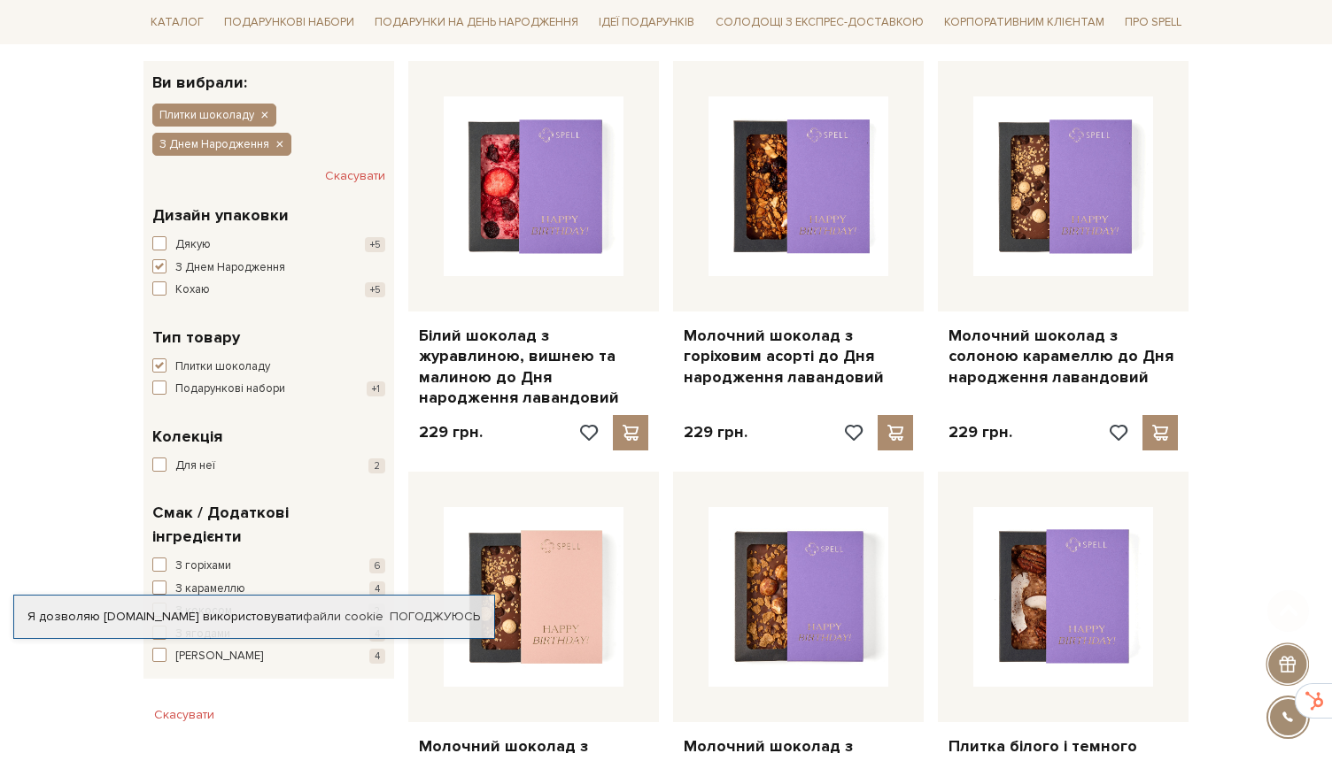
scroll to position [398, 0]
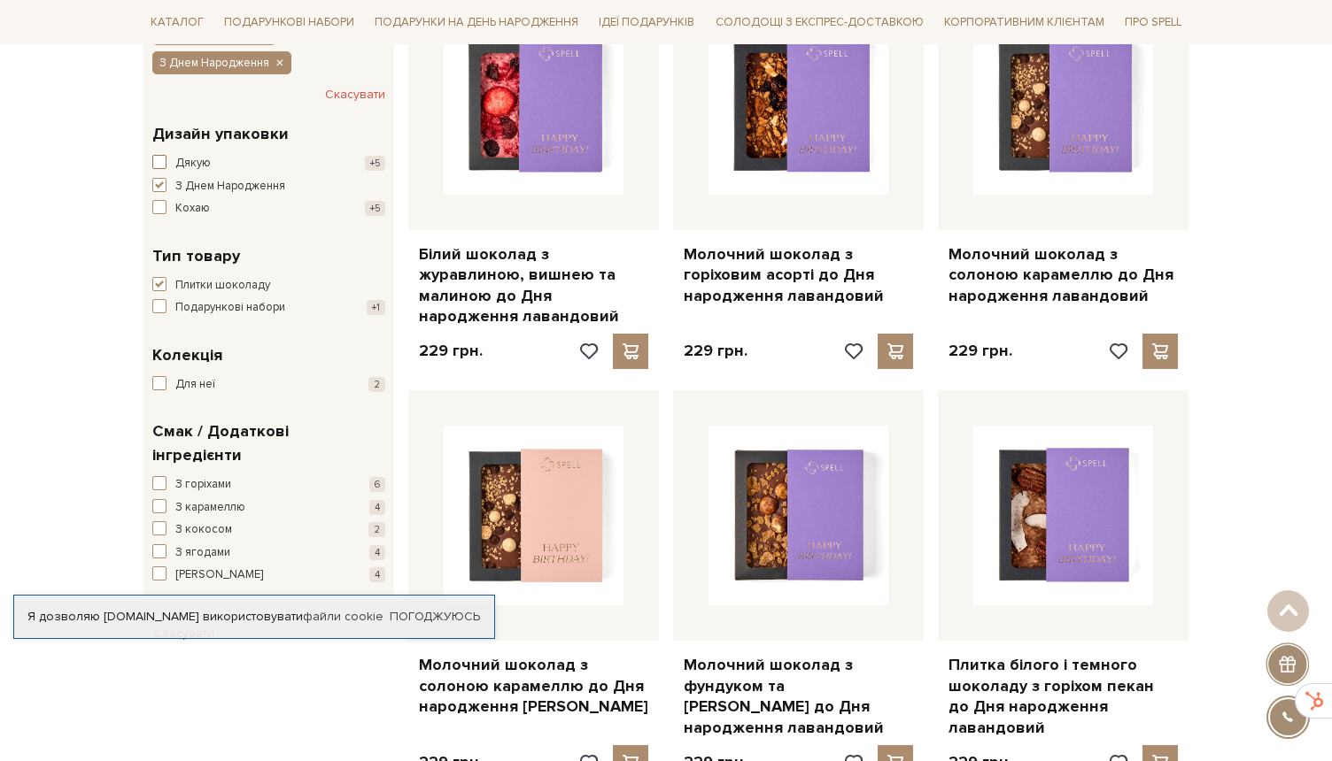
click at [158, 159] on span "button" at bounding box center [159, 162] width 14 height 14
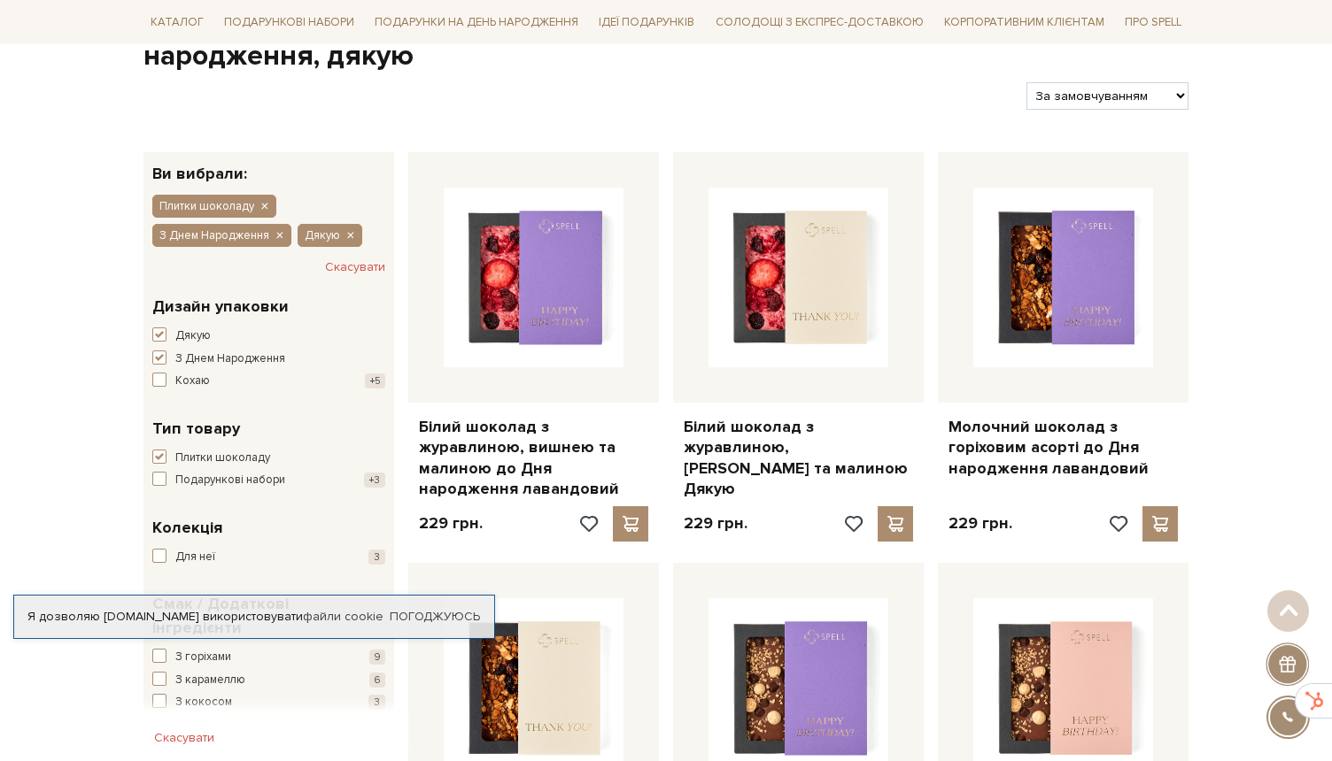
scroll to position [262, 0]
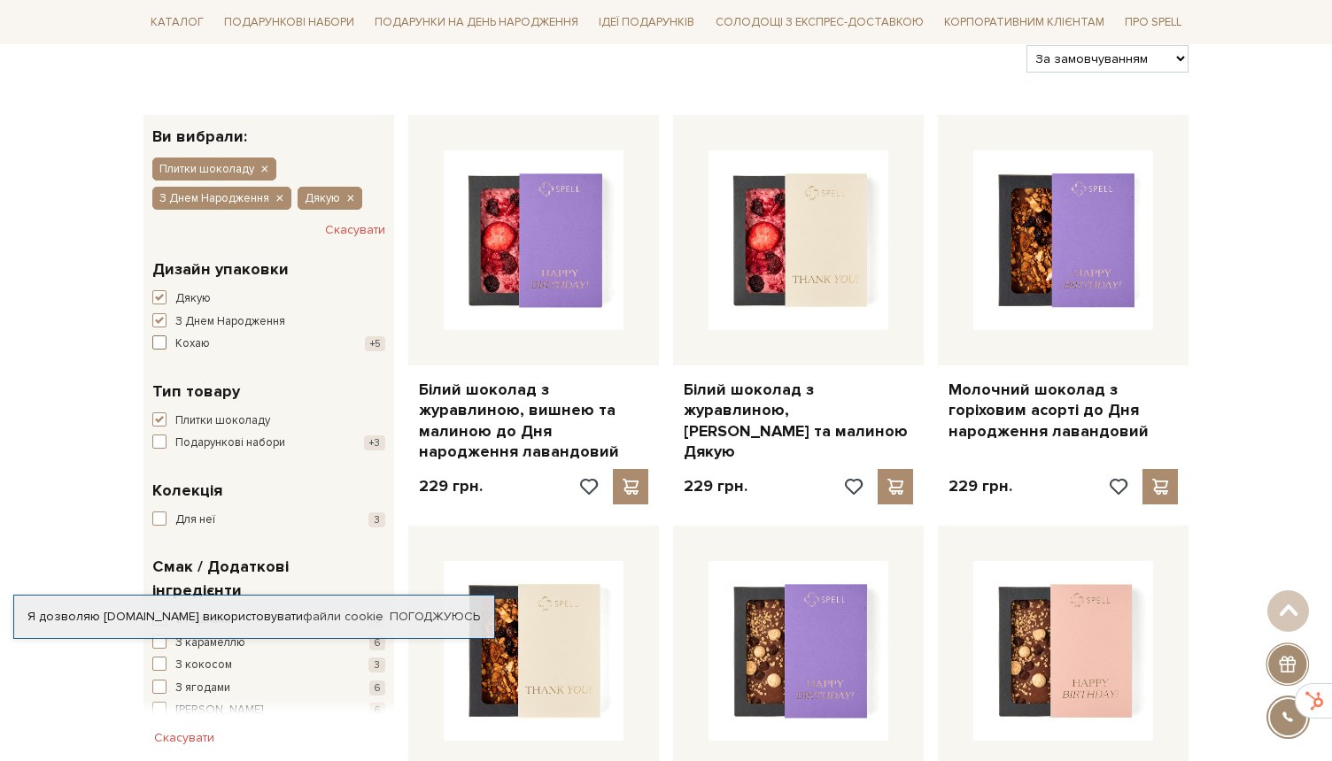
click at [158, 343] on span "button" at bounding box center [159, 343] width 14 height 14
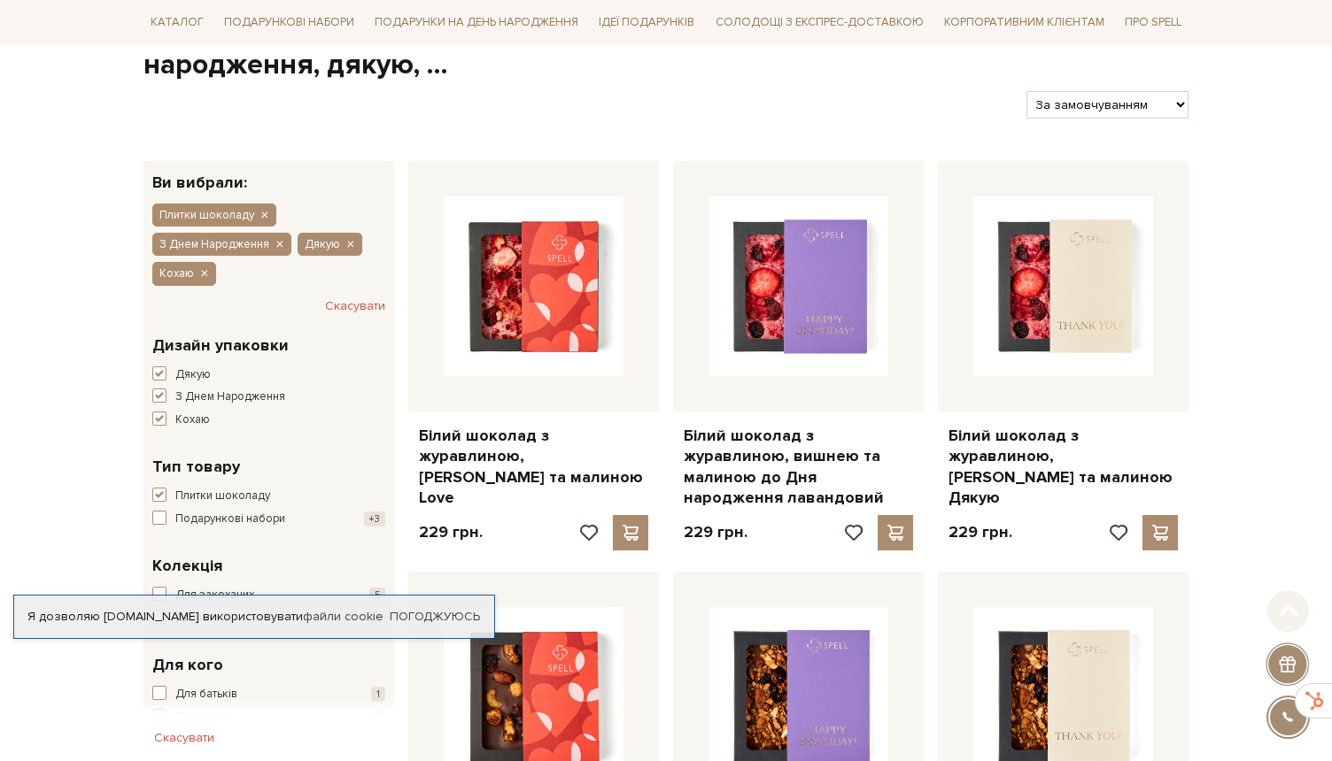
scroll to position [372, 0]
